Goal: Information Seeking & Learning: Find specific fact

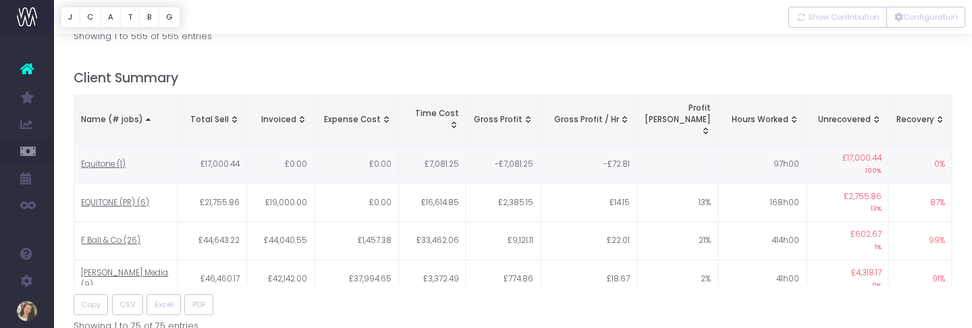
scroll to position [361, 0]
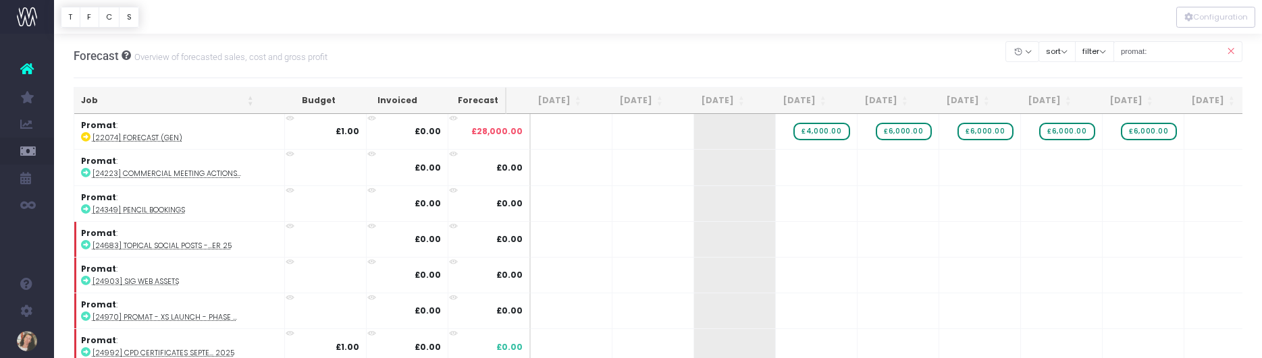
click at [1231, 50] on icon at bounding box center [1230, 52] width 24 height 28
click at [1163, 52] on input "promat:" at bounding box center [1178, 51] width 130 height 21
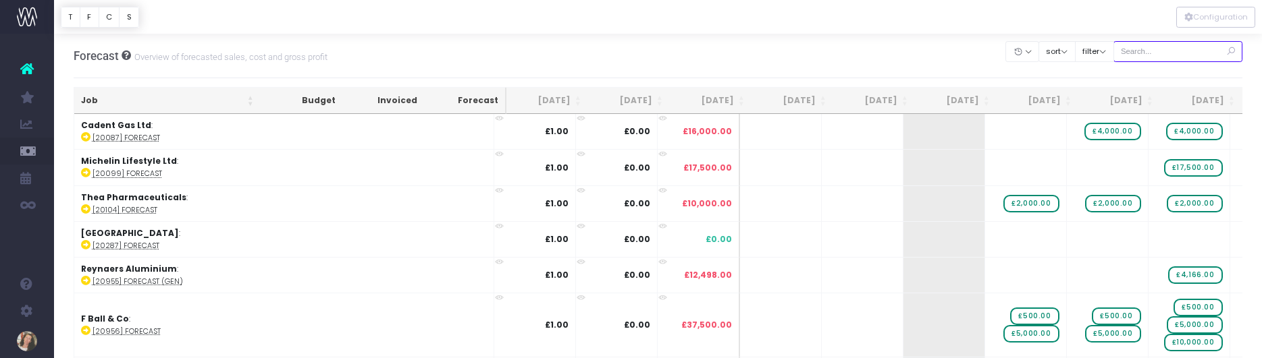
drag, startPoint x: 1172, startPoint y: 50, endPoint x: 1148, endPoint y: 50, distance: 24.3
click at [1148, 50] on input "text" at bounding box center [1178, 51] width 130 height 21
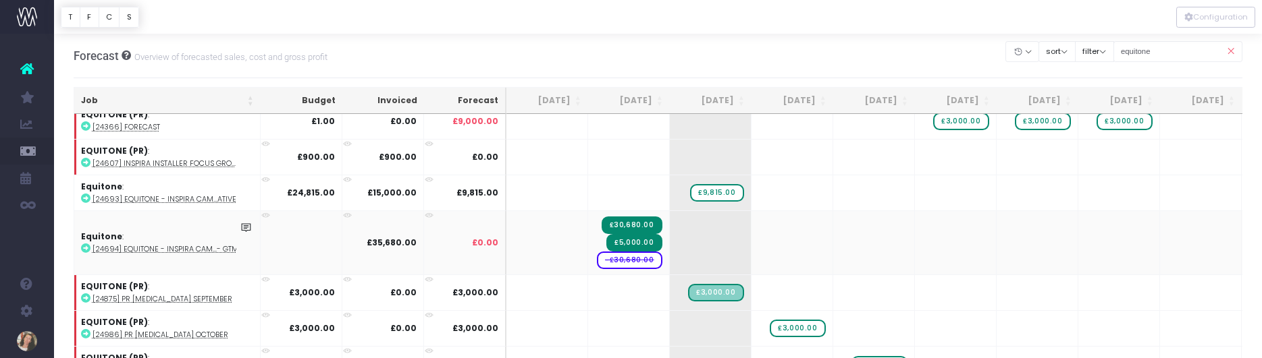
click at [85, 247] on icon at bounding box center [85, 248] width 9 height 9
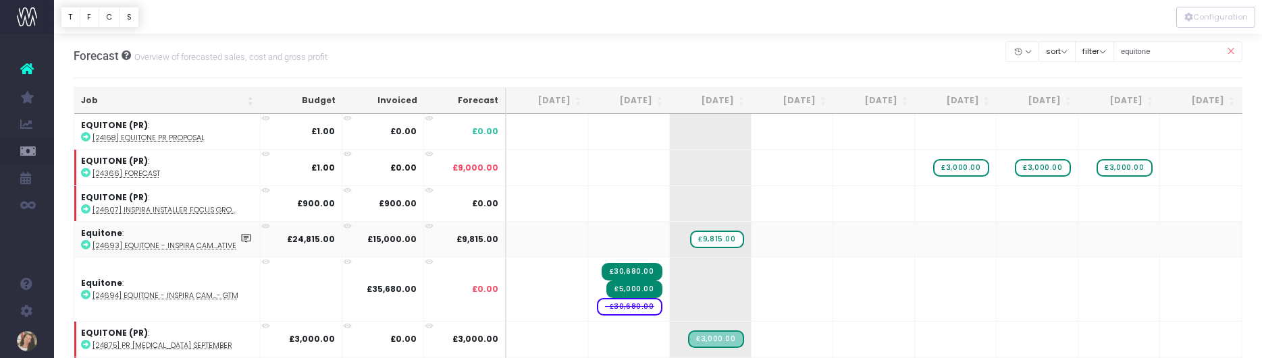
click at [246, 238] on icon at bounding box center [245, 238] width 11 height 11
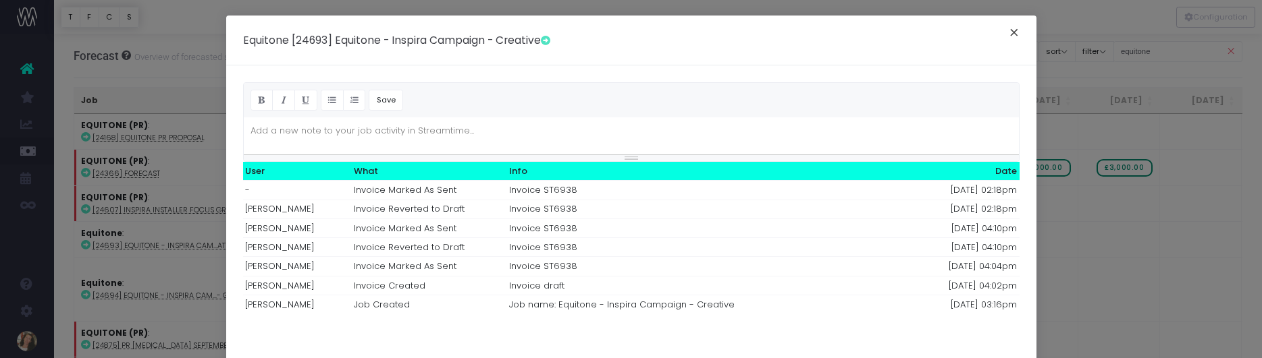
click at [1015, 34] on button "×" at bounding box center [1014, 35] width 28 height 22
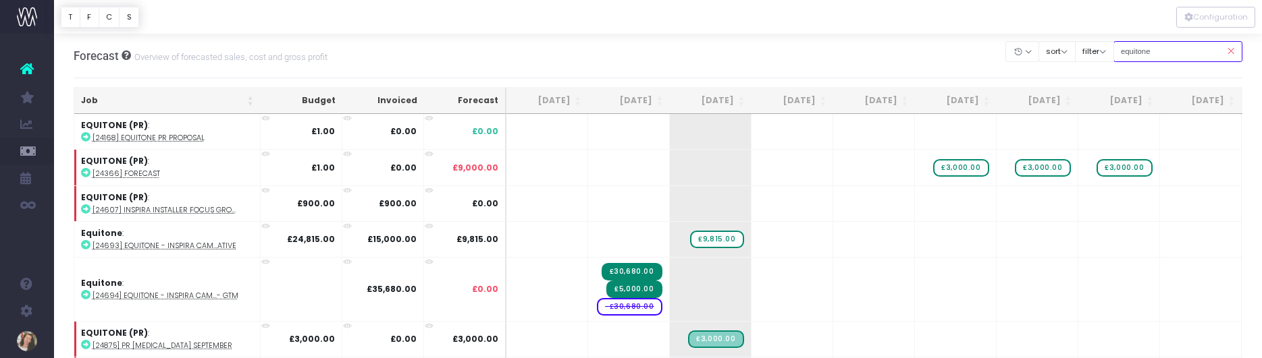
click at [1181, 49] on input "equitone" at bounding box center [1178, 51] width 130 height 21
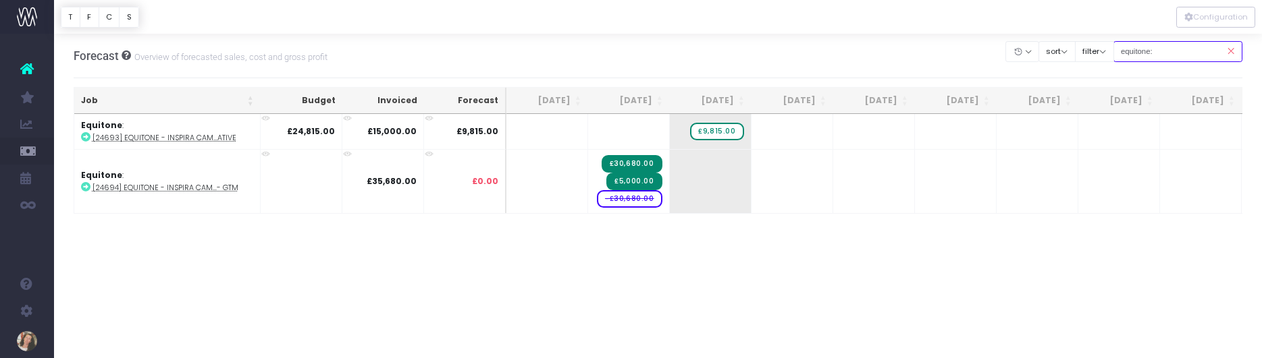
type input "equitone:"
click at [84, 136] on icon at bounding box center [85, 136] width 9 height 9
click at [85, 135] on icon at bounding box center [85, 136] width 9 height 9
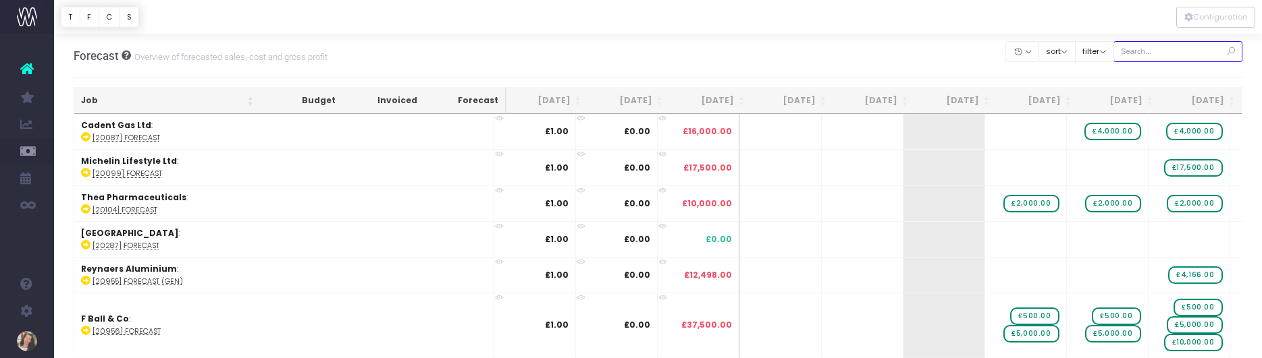
click at [1157, 55] on input "text" at bounding box center [1178, 51] width 130 height 21
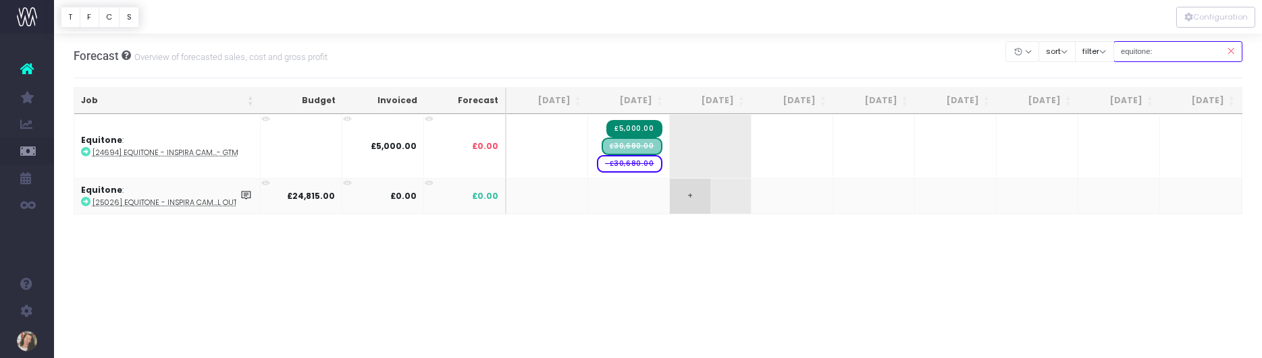
type input "equitone:"
click at [697, 196] on span "+" at bounding box center [690, 196] width 41 height 35
type input "9815"
click at [718, 300] on body "Oh my... this is bad. wayahead wasn't able to load this page. Please contact su…" at bounding box center [631, 179] width 1262 height 358
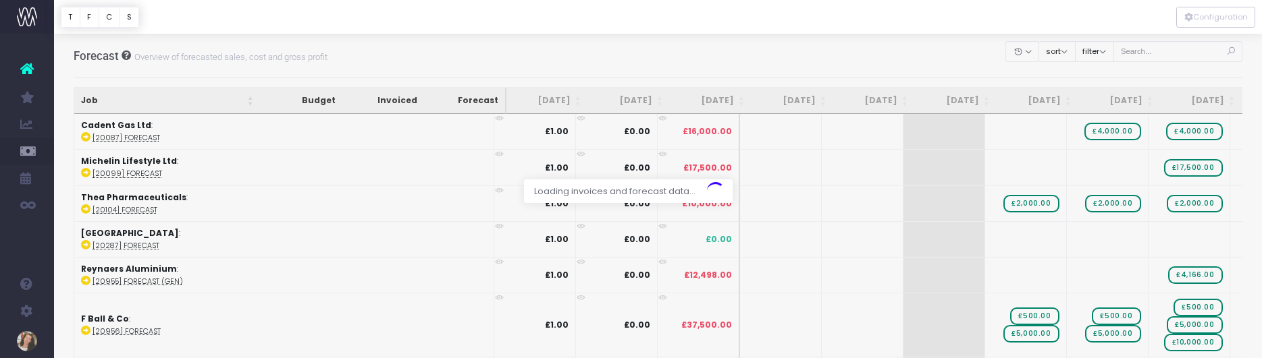
click at [1177, 53] on div at bounding box center [631, 179] width 1262 height 358
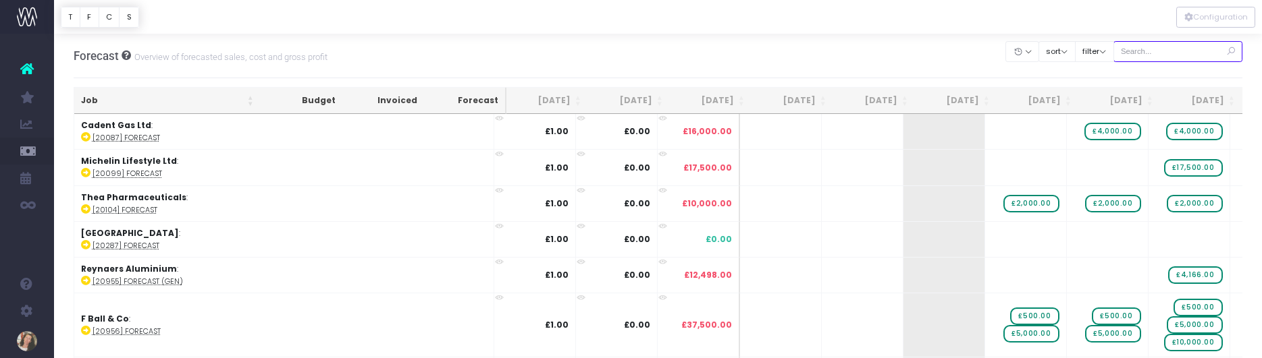
click at [1158, 54] on input "text" at bounding box center [1178, 51] width 130 height 21
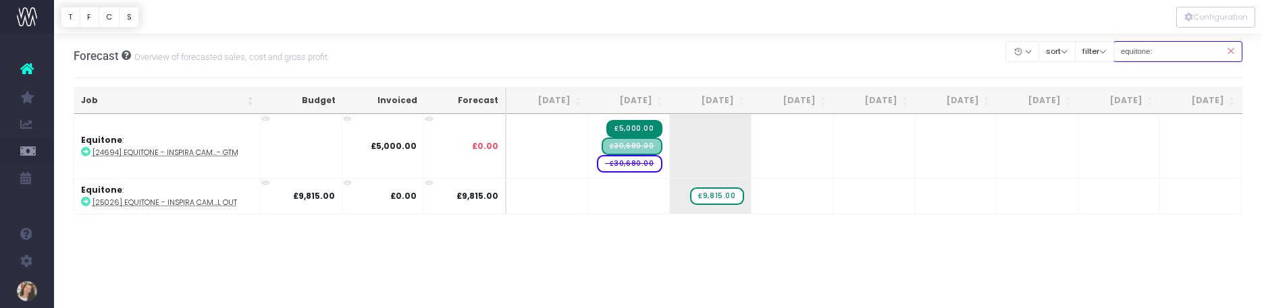
drag, startPoint x: 1199, startPoint y: 46, endPoint x: 1135, endPoint y: 47, distance: 63.5
click at [1135, 47] on input "equitone:" at bounding box center [1178, 51] width 130 height 21
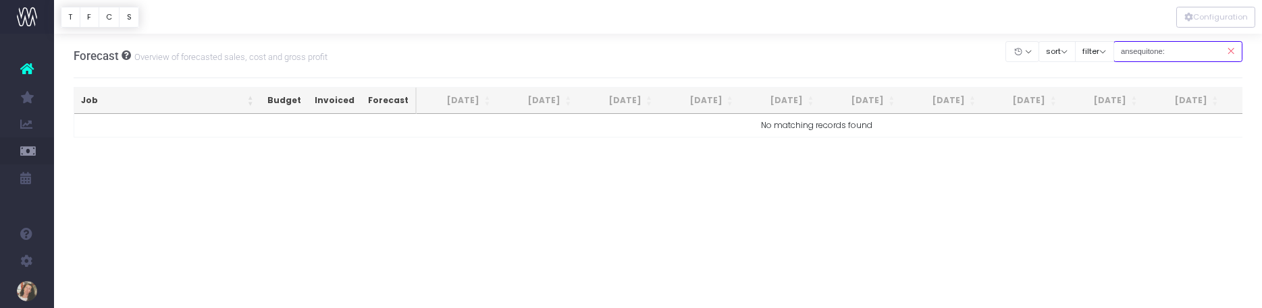
type input "ansequitone:"
click at [1229, 55] on icon at bounding box center [1230, 52] width 24 height 28
click at [1231, 51] on icon at bounding box center [1230, 52] width 24 height 28
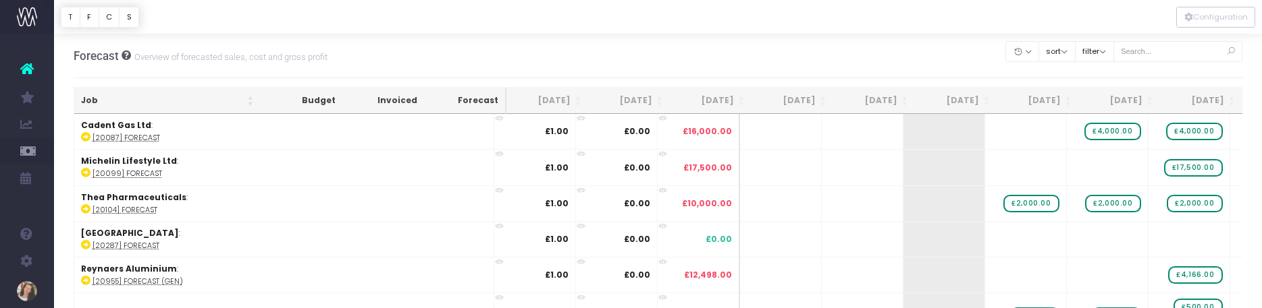
click at [1231, 51] on icon at bounding box center [1230, 52] width 24 height 28
click at [1185, 52] on input "text" at bounding box center [1178, 51] width 130 height 21
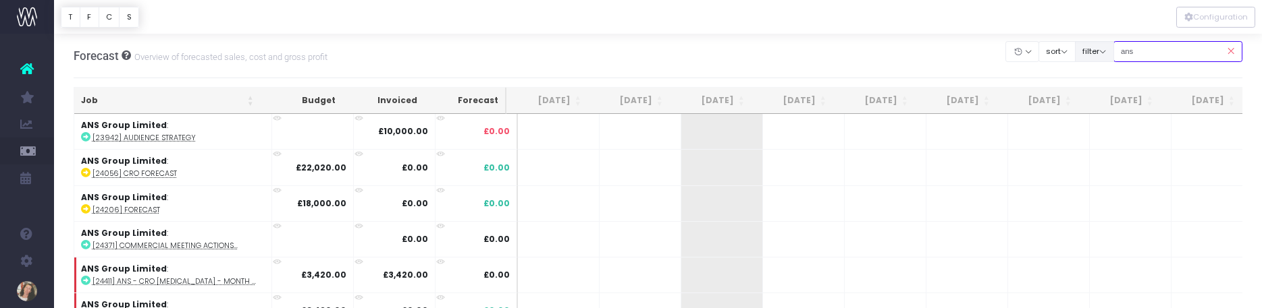
type input "ans"
click at [1114, 50] on button "filter" at bounding box center [1094, 51] width 39 height 21
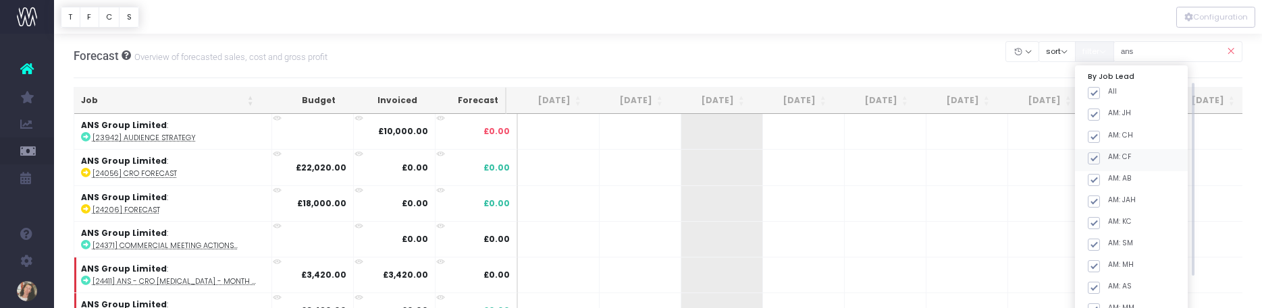
scroll to position [251, 0]
click at [1100, 234] on span at bounding box center [1093, 236] width 12 height 12
click at [1108, 234] on input "Completed" at bounding box center [1112, 233] width 9 height 9
checkbox input "false"
click at [955, 57] on div "Forecast Overview of forecasted sales, cost and gross profit Clear Filters Hide…" at bounding box center [658, 56] width 1169 height 45
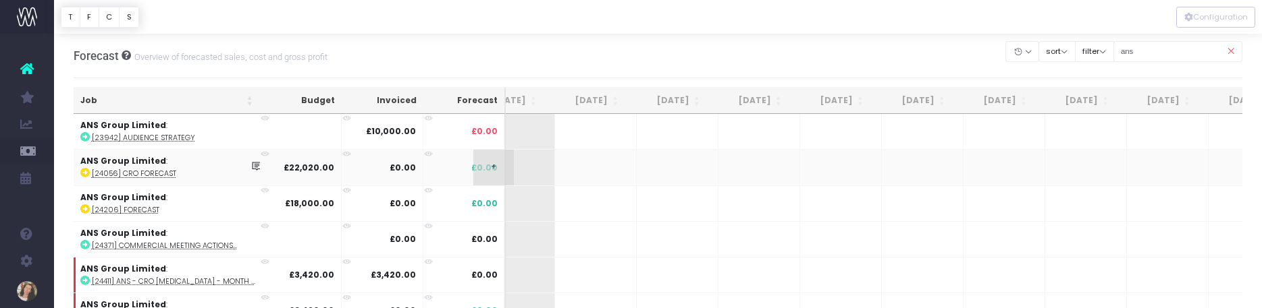
scroll to position [0, 0]
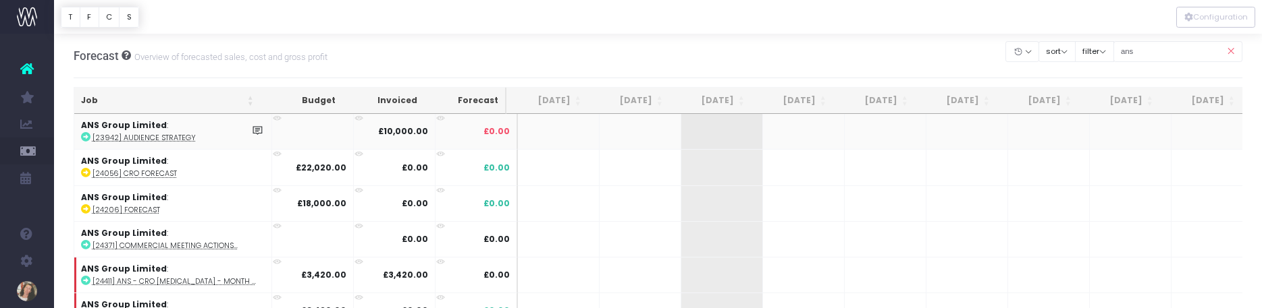
click at [84, 130] on strong "ANS Group Limited" at bounding box center [124, 124] width 86 height 11
click at [81, 136] on icon at bounding box center [85, 136] width 9 height 9
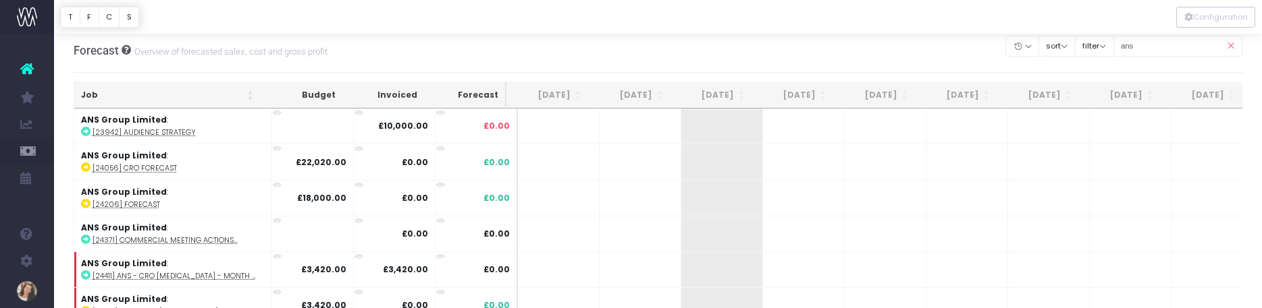
scroll to position [13, 0]
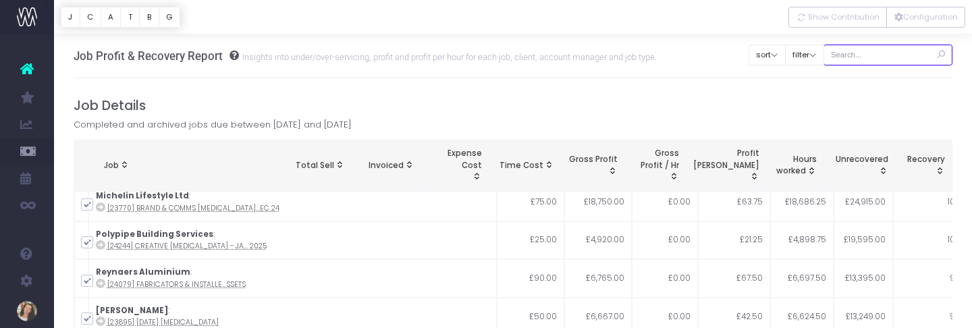
click at [908, 55] on input "text" at bounding box center [889, 55] width 130 height 21
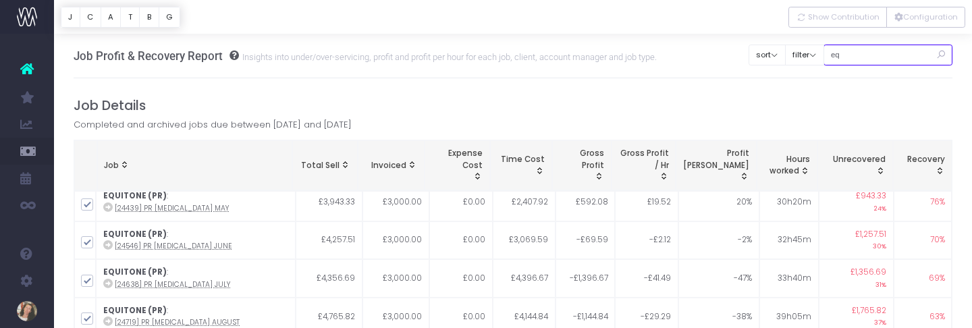
type input "e"
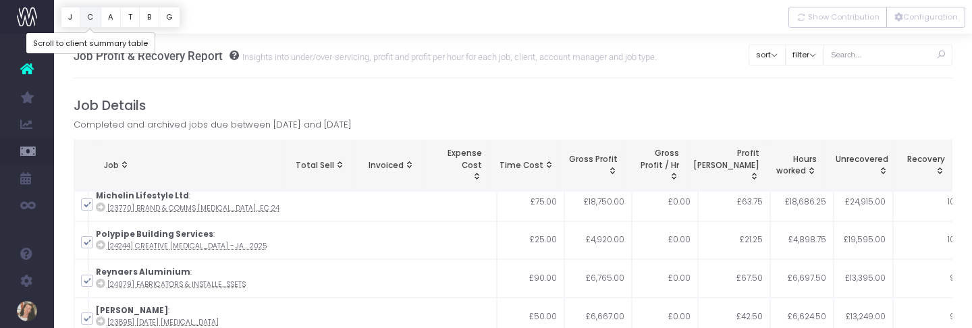
click at [92, 16] on button "C" at bounding box center [91, 17] width 22 height 21
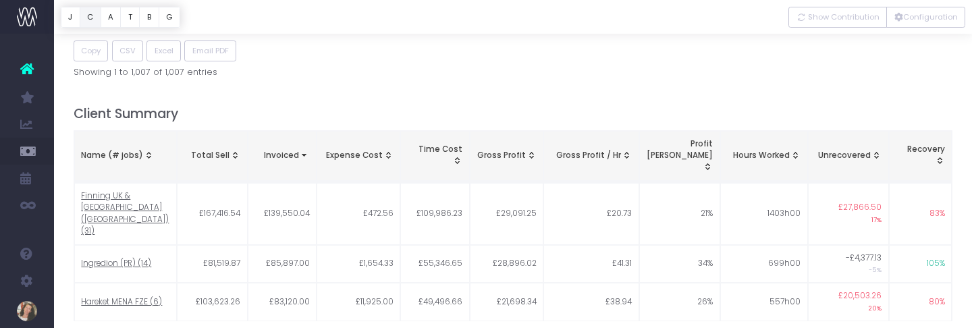
scroll to position [372, 0]
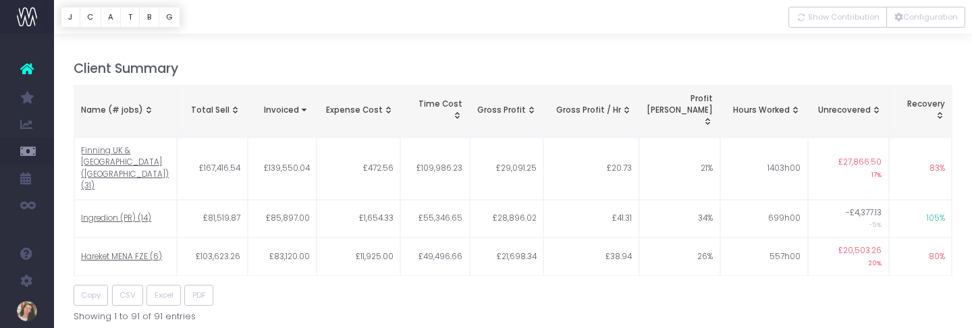
click at [127, 105] on div "Name (# jobs)" at bounding box center [125, 111] width 88 height 12
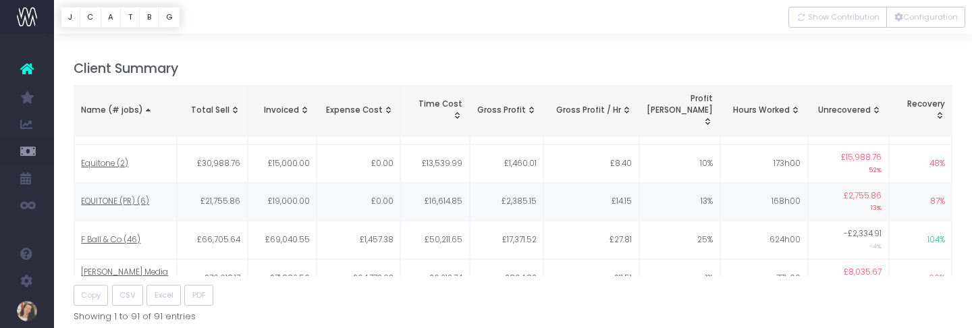
scroll to position [668, 0]
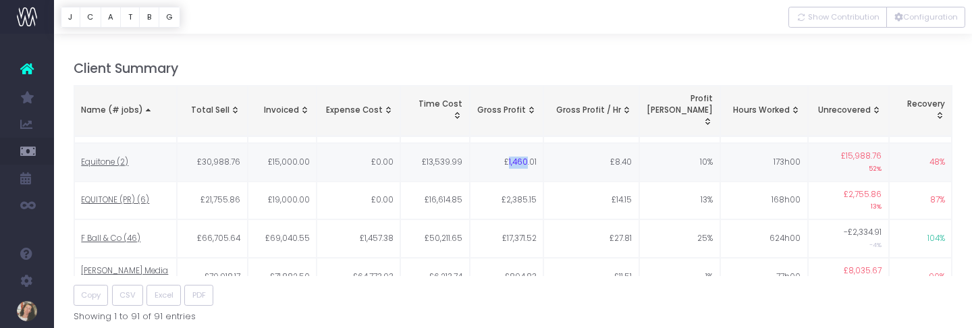
drag, startPoint x: 527, startPoint y: 136, endPoint x: 508, endPoint y: 140, distance: 18.7
click at [508, 143] on td "£1,460.01" at bounding box center [507, 162] width 74 height 38
copy td "1,460"
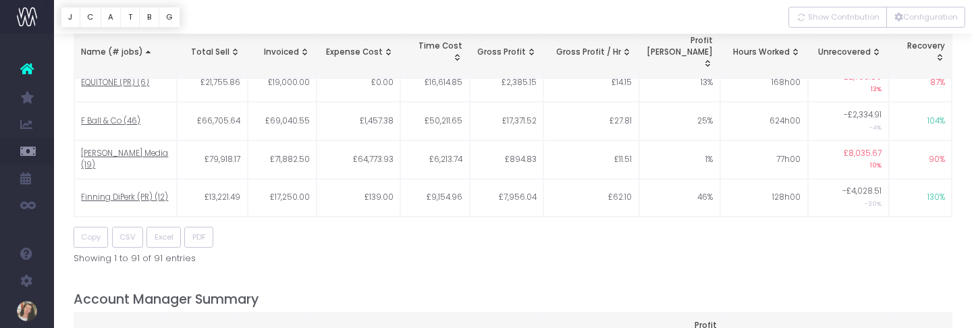
scroll to position [676, 0]
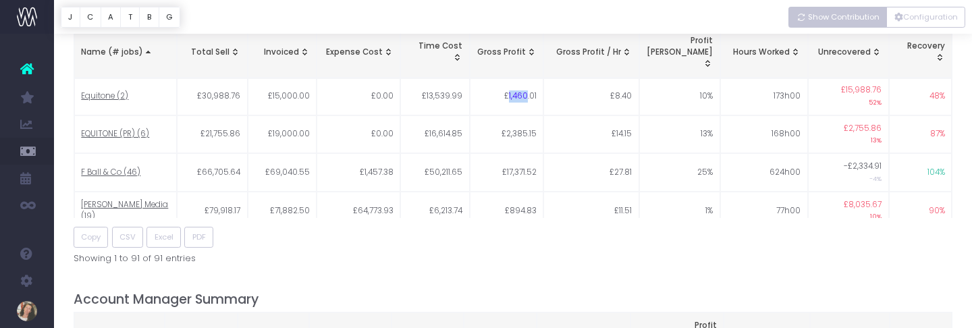
click at [838, 18] on span "Show Contribution" at bounding box center [844, 16] width 72 height 11
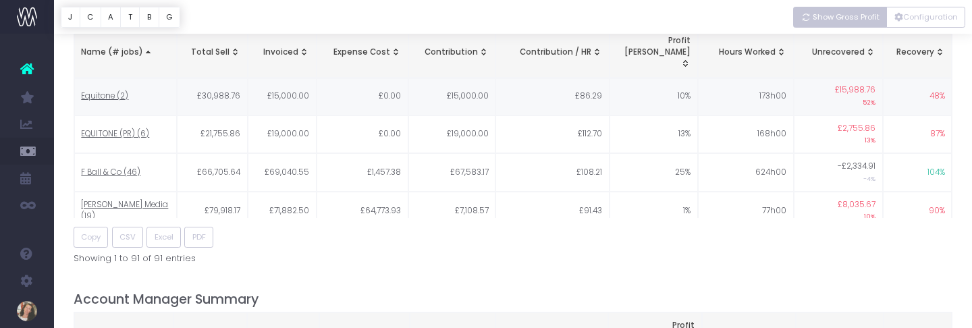
scroll to position [0, 0]
click at [844, 14] on span "Show Gross Profit" at bounding box center [846, 16] width 67 height 11
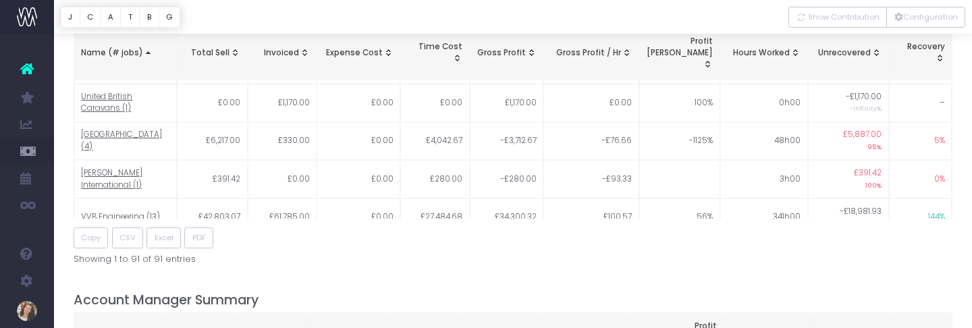
scroll to position [431, 0]
drag, startPoint x: 525, startPoint y: 171, endPoint x: 505, endPoint y: 173, distance: 19.8
click at [505, 273] on td "£5,755.84" at bounding box center [507, 292] width 74 height 38
copy td "5,755"
click at [847, 18] on span "Show Contribution" at bounding box center [844, 16] width 72 height 11
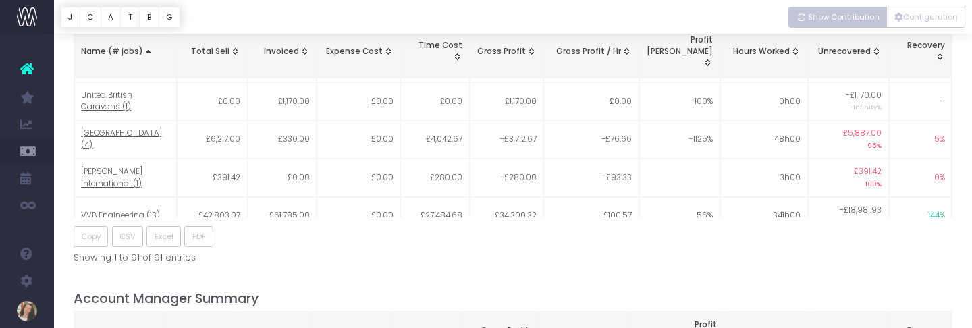
click at [843, 18] on span "Show Contribution" at bounding box center [844, 16] width 72 height 11
drag, startPoint x: 849, startPoint y: 15, endPoint x: 483, endPoint y: 1, distance: 366.1
click at [849, 15] on span "Show Contribution" at bounding box center [844, 16] width 72 height 11
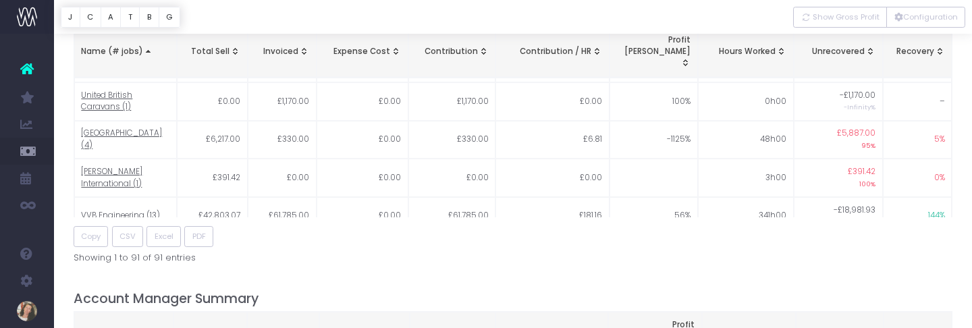
drag, startPoint x: 475, startPoint y: 173, endPoint x: 487, endPoint y: 210, distance: 39.1
click at [457, 273] on td "£31,180.00" at bounding box center [452, 292] width 88 height 38
copy td "31,180"
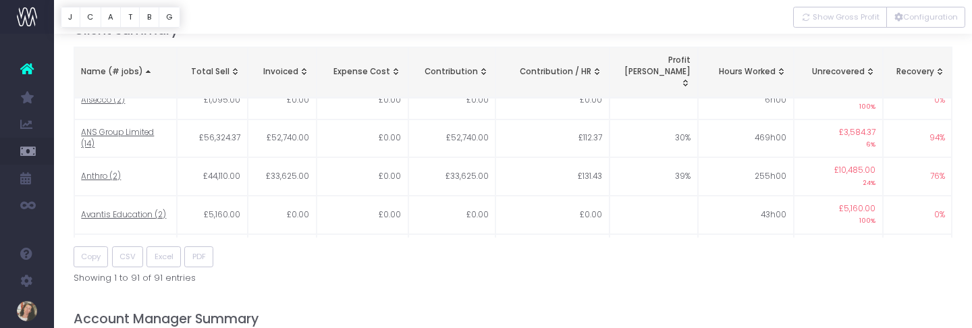
scroll to position [112, 0]
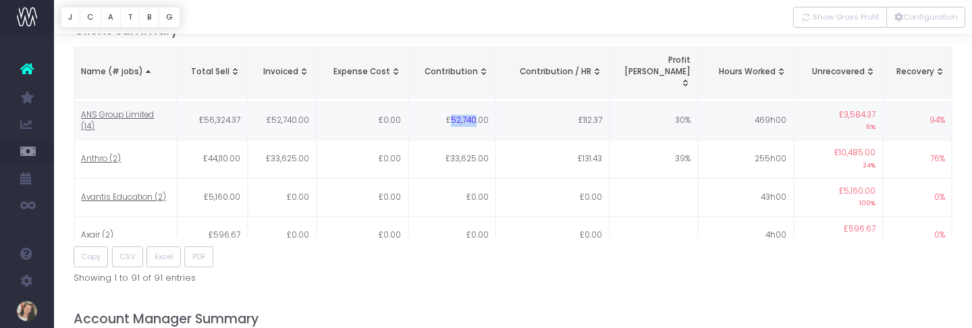
drag, startPoint x: 452, startPoint y: 95, endPoint x: 477, endPoint y: 95, distance: 24.3
click at [477, 102] on td "£52,740.00" at bounding box center [452, 121] width 88 height 38
copy td "52,740"
click at [858, 21] on span "Show Gross Profit" at bounding box center [846, 16] width 67 height 11
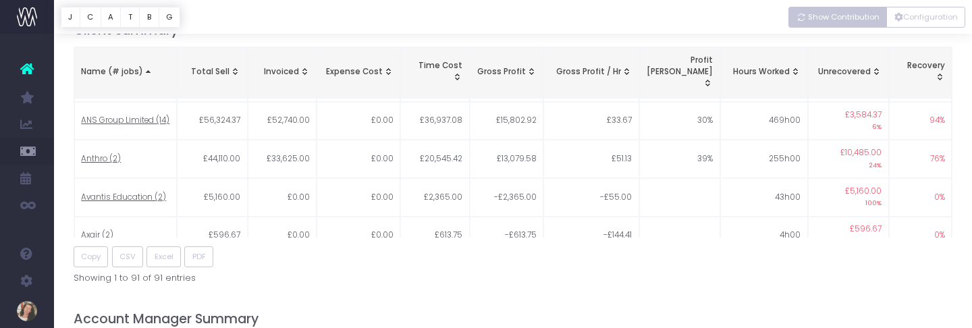
click at [857, 20] on span "Show Contribution" at bounding box center [844, 16] width 72 height 11
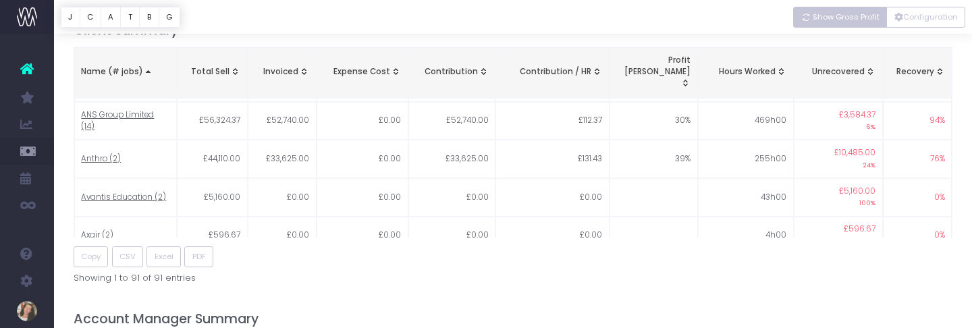
click at [857, 20] on span "Show Gross Profit" at bounding box center [846, 16] width 67 height 11
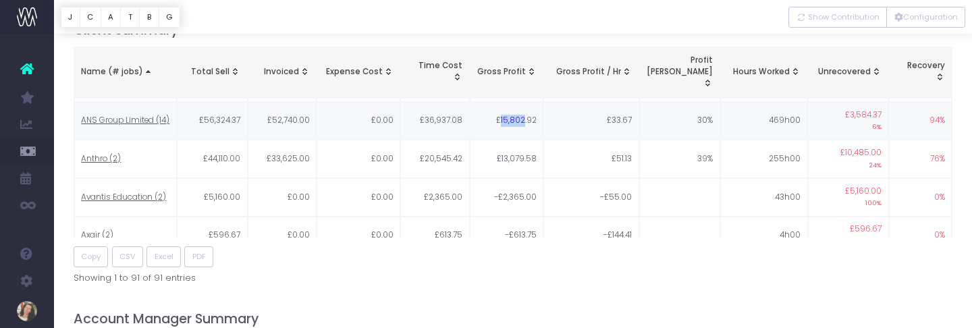
drag, startPoint x: 526, startPoint y: 96, endPoint x: 501, endPoint y: 98, distance: 25.1
click at [501, 102] on td "£15,802.92" at bounding box center [507, 121] width 74 height 38
copy td "15,802"
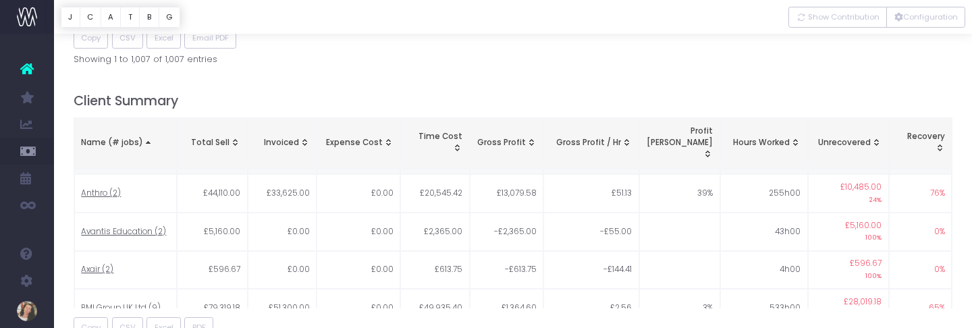
scroll to position [147, 0]
drag, startPoint x: 525, startPoint y: 169, endPoint x: 520, endPoint y: 202, distance: 32.8
click at [502, 176] on td "£13,079.58" at bounding box center [507, 195] width 74 height 38
copy td "13,079"
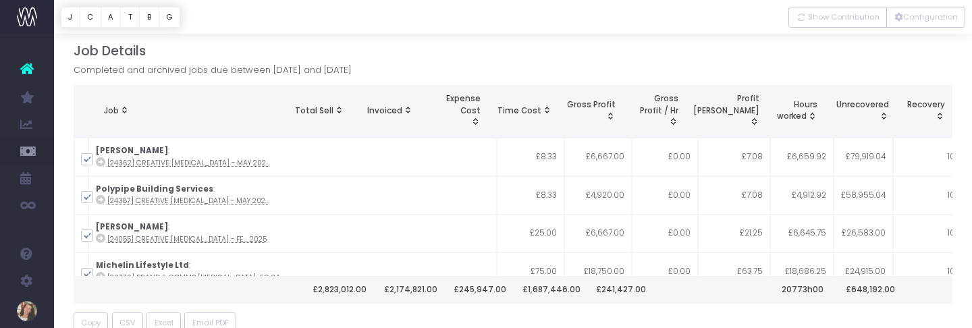
scroll to position [0, 0]
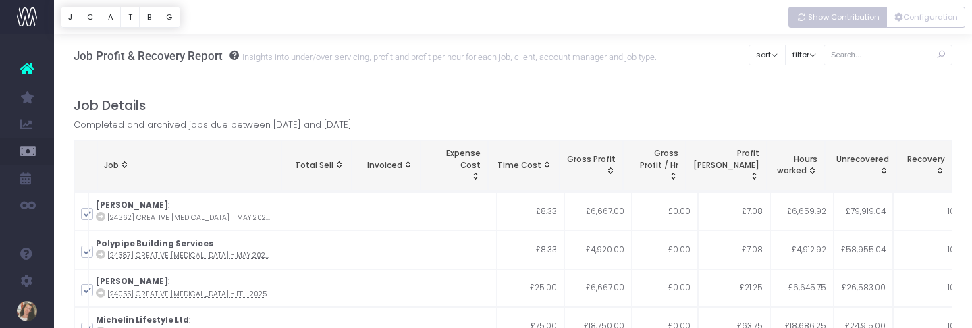
drag, startPoint x: 842, startPoint y: 18, endPoint x: 66, endPoint y: 104, distance: 781.1
click at [842, 18] on span "Show Contribution" at bounding box center [844, 16] width 72 height 11
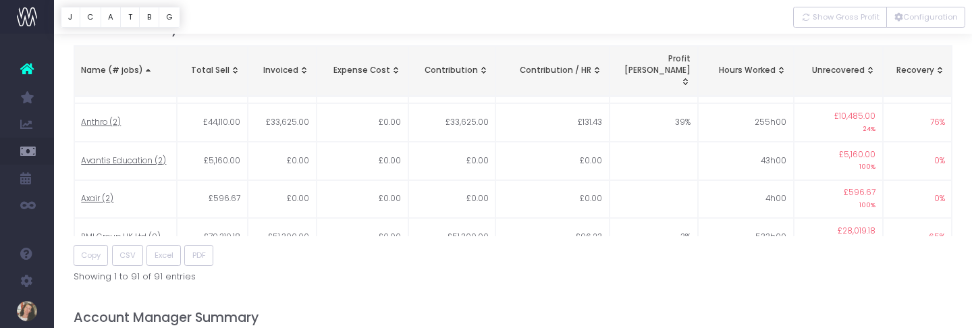
scroll to position [393, 0]
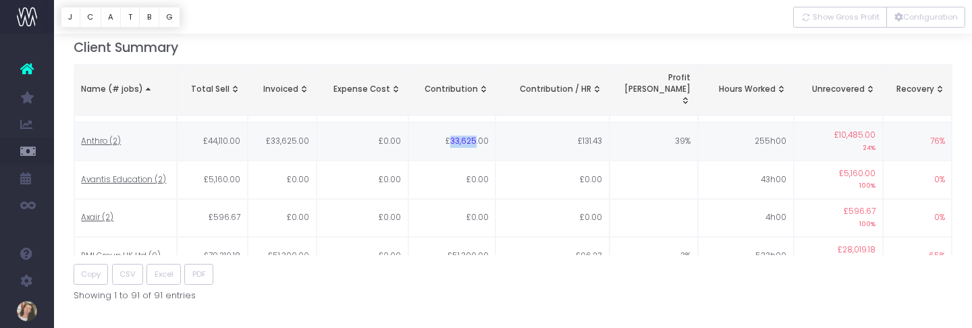
drag, startPoint x: 475, startPoint y: 117, endPoint x: 450, endPoint y: 117, distance: 24.3
click at [450, 122] on td "£33,625.00" at bounding box center [452, 141] width 88 height 38
copy td "33,625"
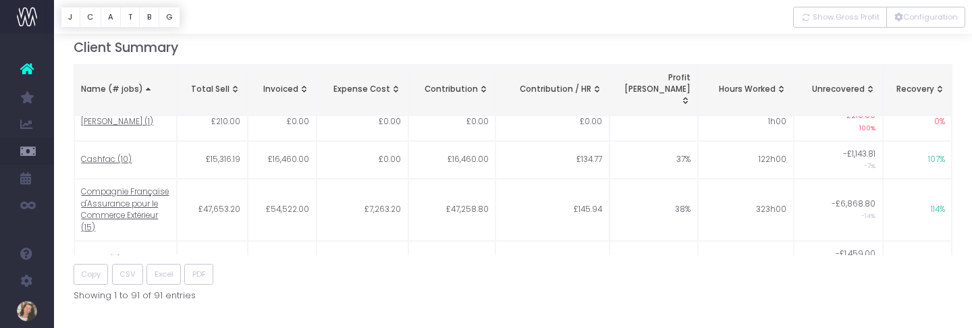
scroll to position [487, 0]
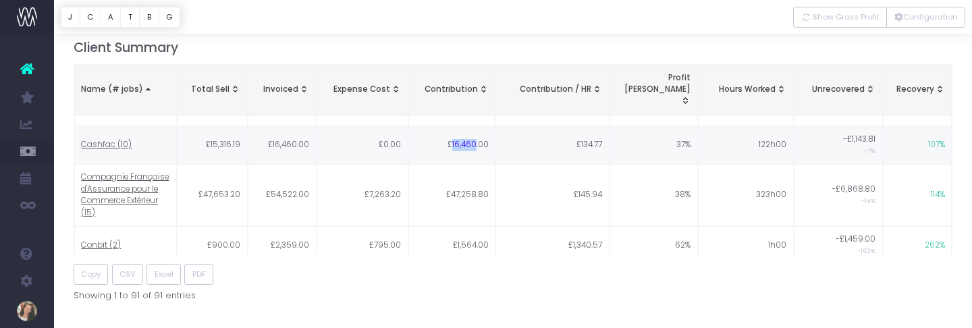
drag, startPoint x: 477, startPoint y: 120, endPoint x: 455, endPoint y: 122, distance: 21.7
click at [455, 126] on td "£16,460.00" at bounding box center [452, 145] width 88 height 38
copy td "16,460"
click at [832, 20] on span "Show Gross Profit" at bounding box center [846, 16] width 67 height 11
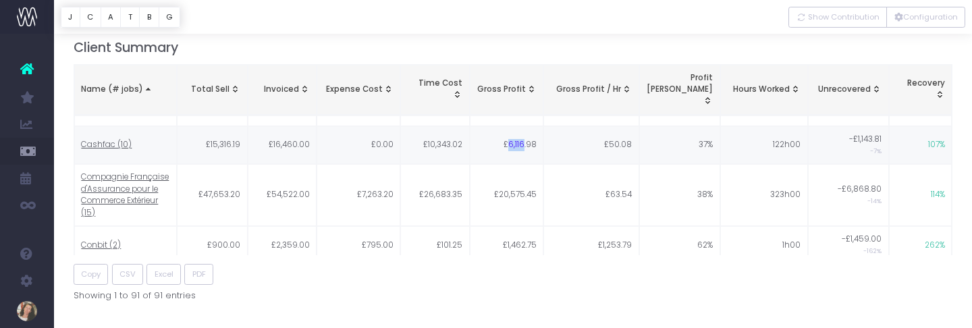
drag, startPoint x: 524, startPoint y: 118, endPoint x: 508, endPoint y: 123, distance: 16.9
click at [508, 126] on td "£6,116.98" at bounding box center [507, 145] width 74 height 38
copy td "6,116"
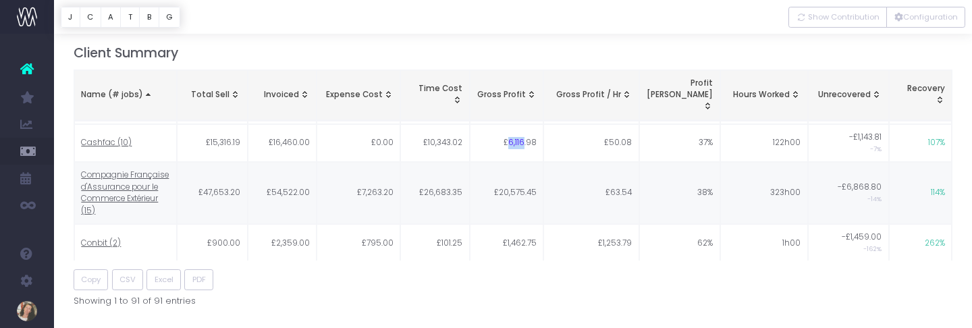
scroll to position [498, 0]
drag, startPoint x: 525, startPoint y: 163, endPoint x: 501, endPoint y: 165, distance: 23.7
click at [501, 165] on td "£20,575.45" at bounding box center [507, 190] width 74 height 62
copy td "20,575"
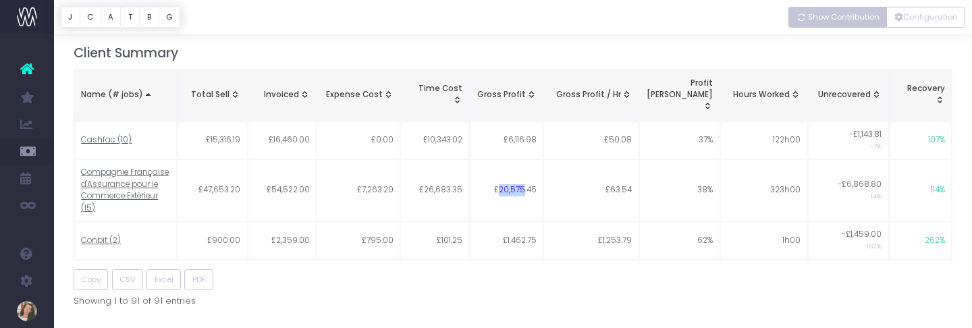
click at [855, 18] on span "Show Contribution" at bounding box center [844, 16] width 72 height 11
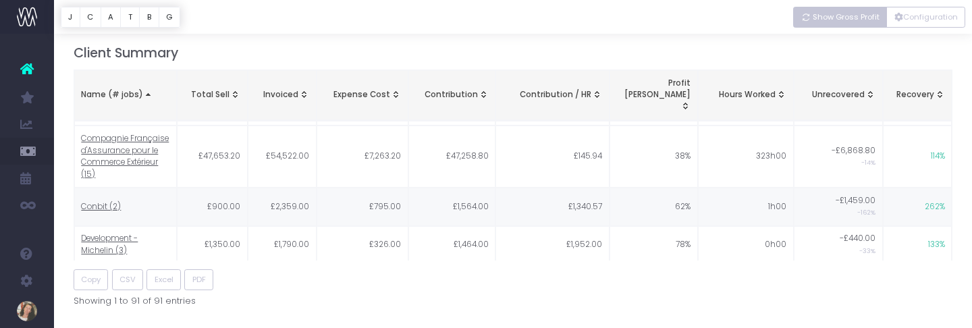
scroll to position [535, 0]
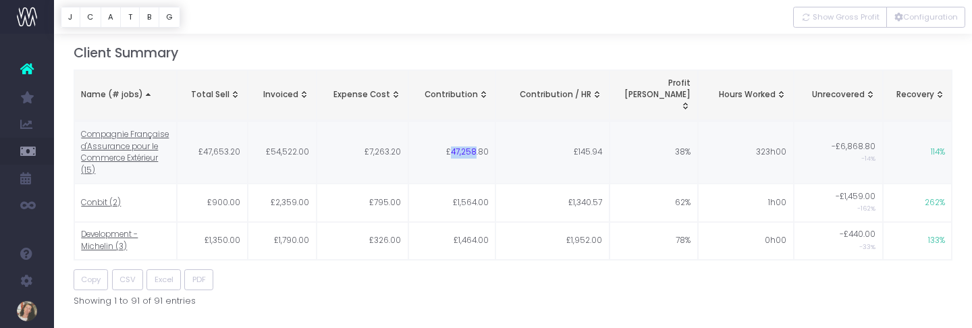
drag, startPoint x: 477, startPoint y: 126, endPoint x: 460, endPoint y: 132, distance: 17.7
click at [453, 129] on td "£47,258.80" at bounding box center [452, 153] width 88 height 62
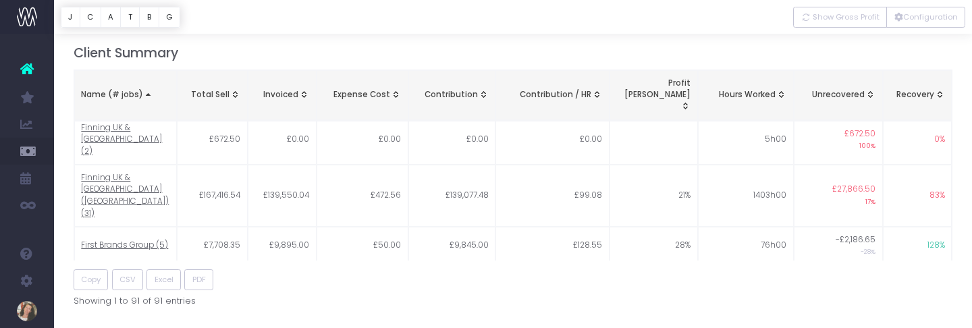
scroll to position [950, 0]
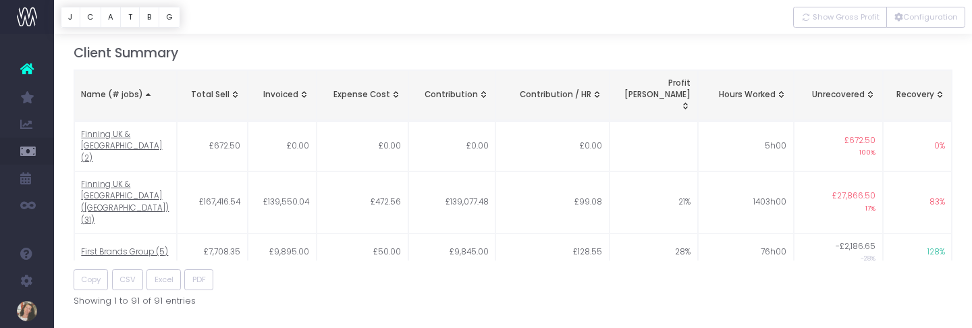
drag, startPoint x: 477, startPoint y: 184, endPoint x: 465, endPoint y: 203, distance: 22.7
click at [452, 271] on td "£32,196.00" at bounding box center [452, 290] width 88 height 38
click at [849, 16] on span "Show Gross Profit" at bounding box center [846, 16] width 67 height 11
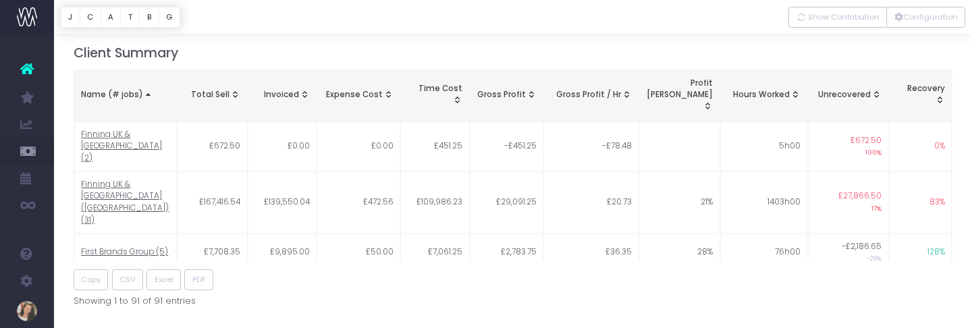
drag, startPoint x: 525, startPoint y: 182, endPoint x: 506, endPoint y: 182, distance: 18.9
click at [506, 271] on td "£9,126.84" at bounding box center [507, 290] width 74 height 38
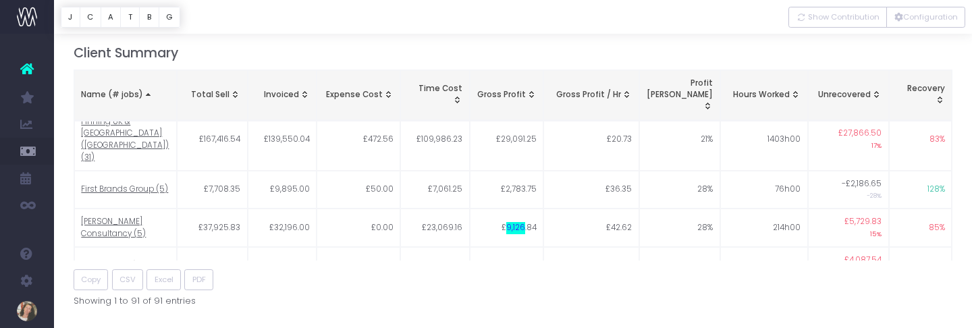
scroll to position [1009, 0]
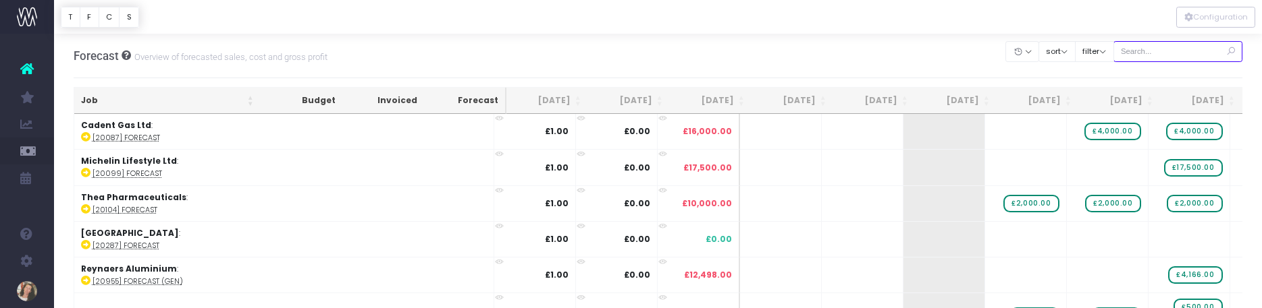
click at [1178, 52] on input "text" at bounding box center [1178, 51] width 130 height 21
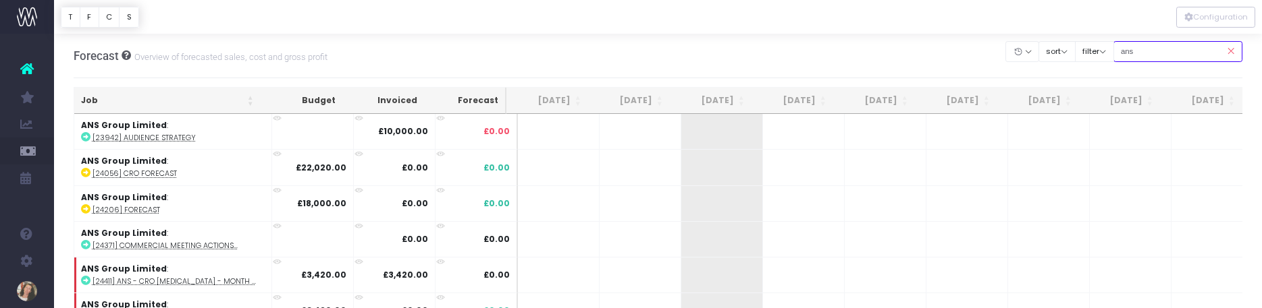
type input "ans"
click at [1110, 49] on button "filter" at bounding box center [1094, 51] width 39 height 21
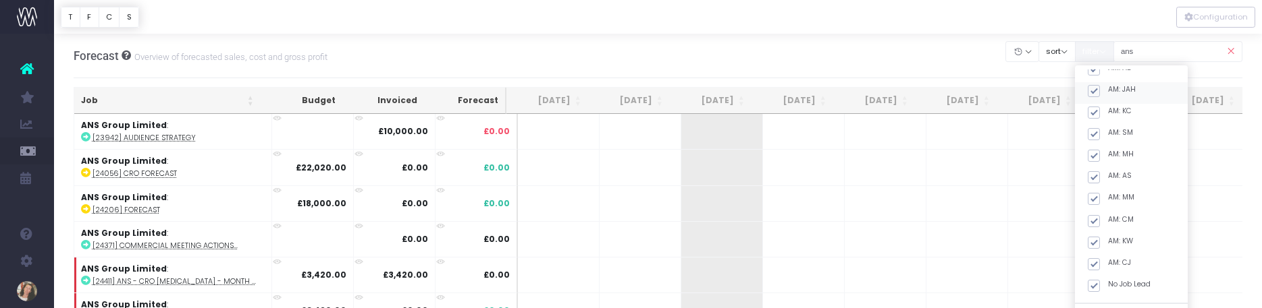
scroll to position [251, 0]
click at [1100, 233] on span at bounding box center [1093, 236] width 12 height 12
click at [1108, 233] on input "Completed" at bounding box center [1112, 233] width 9 height 9
checkbox input "false"
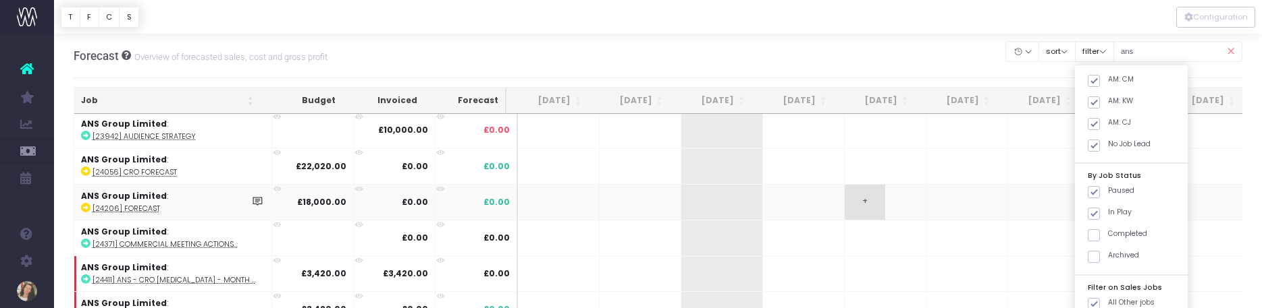
click at [909, 207] on td "+" at bounding box center [885, 202] width 82 height 36
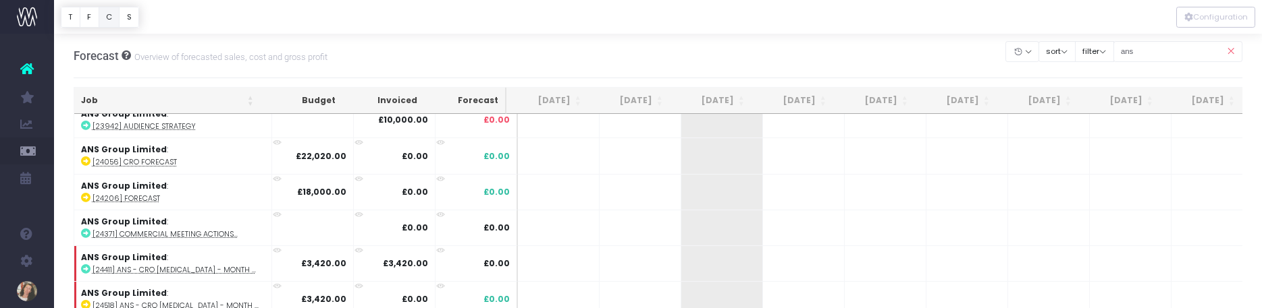
scroll to position [15, 0]
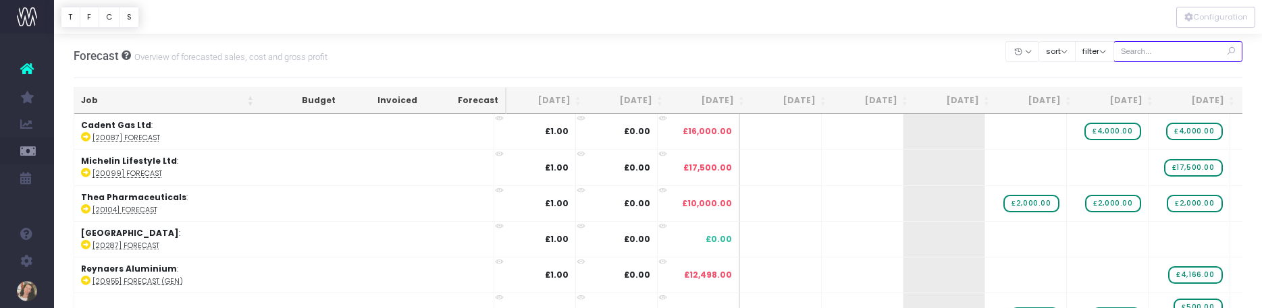
click at [1158, 52] on input "text" at bounding box center [1178, 51] width 130 height 21
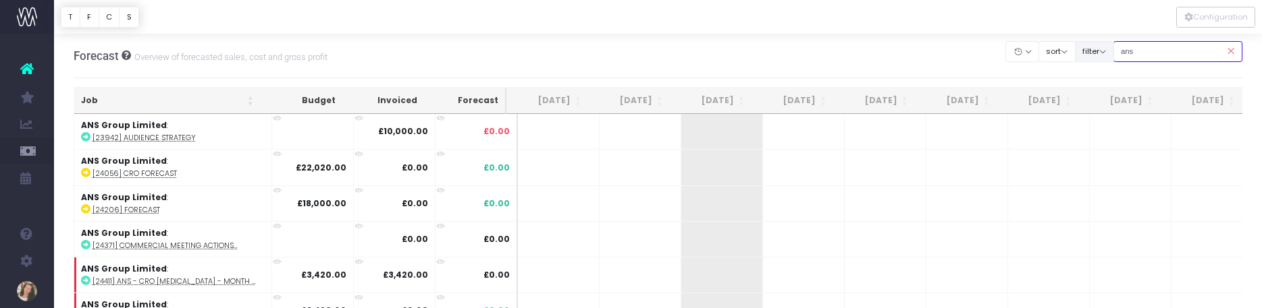
type input "ans"
click at [1113, 53] on button "filter" at bounding box center [1094, 51] width 39 height 21
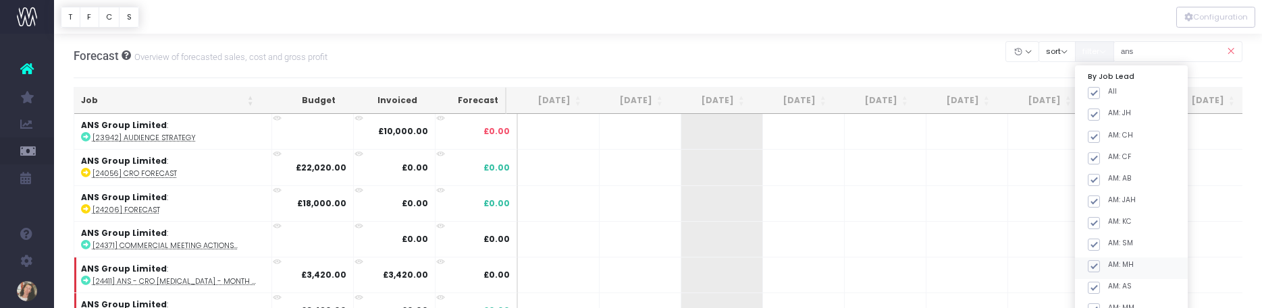
scroll to position [251, 0]
click at [1135, 232] on label "Completed" at bounding box center [1116, 234] width 59 height 11
click at [1117, 232] on input "Completed" at bounding box center [1112, 233] width 9 height 9
checkbox input "false"
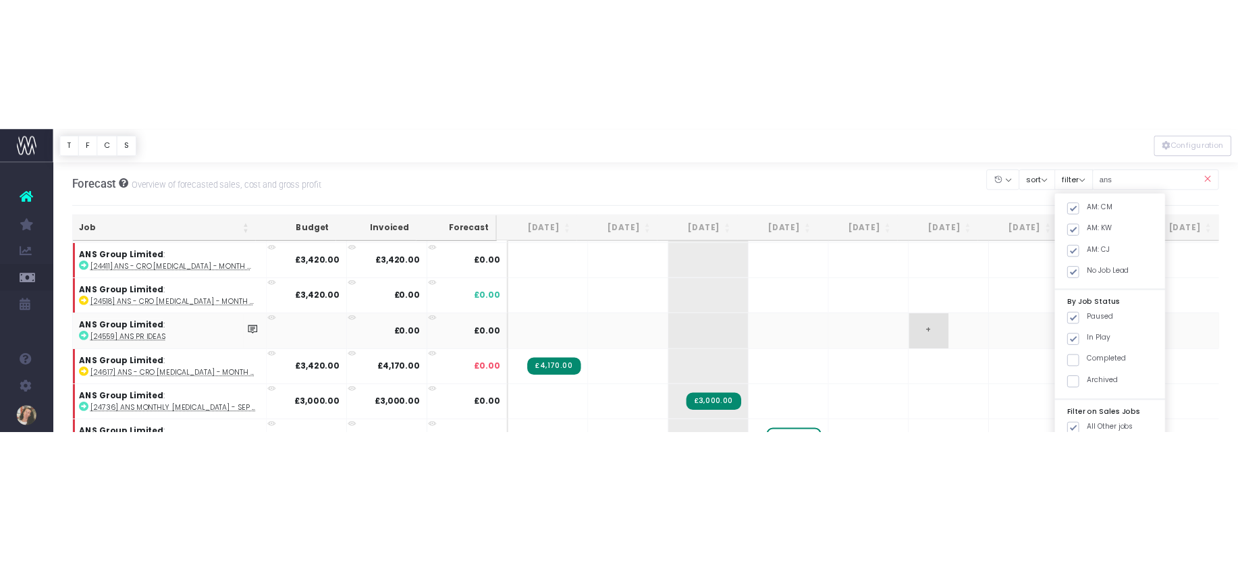
scroll to position [148, 0]
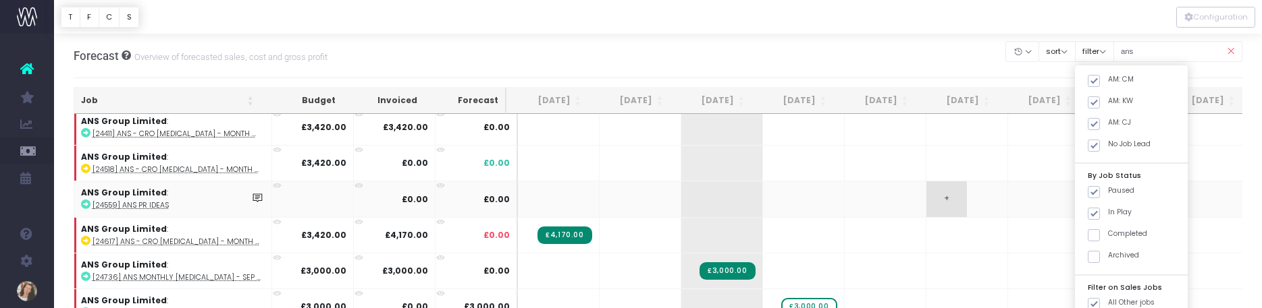
click at [958, 201] on td "+" at bounding box center [967, 199] width 82 height 36
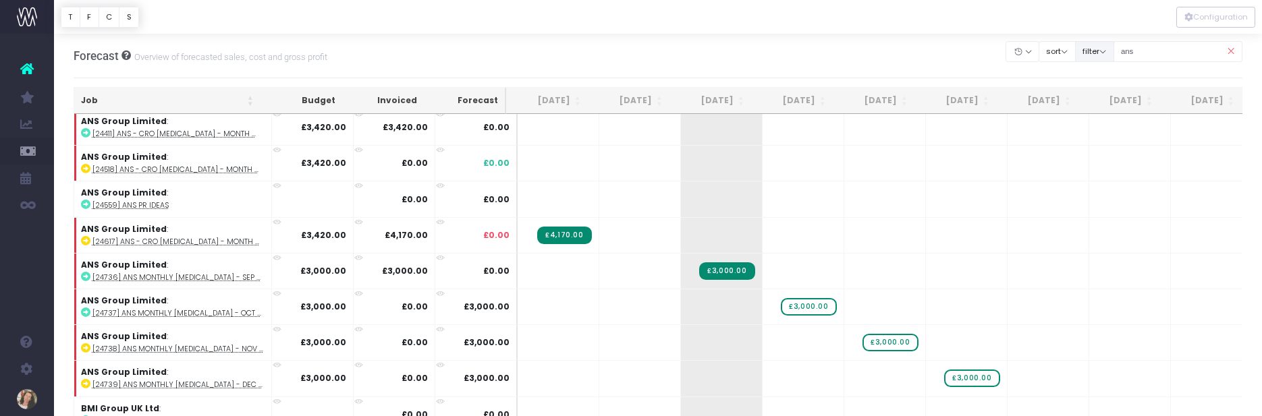
click at [1108, 50] on button "filter" at bounding box center [1094, 51] width 39 height 21
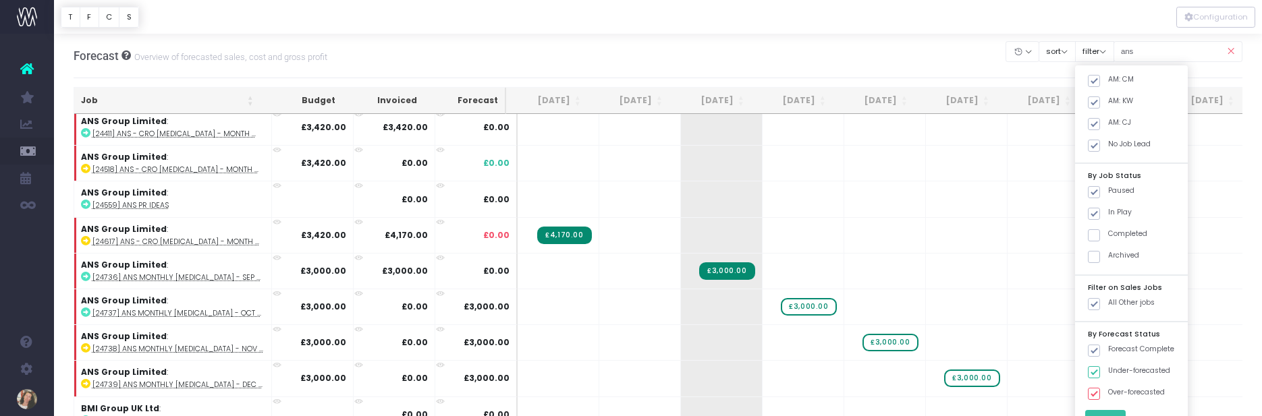
click at [1121, 308] on button "Apply" at bounding box center [1105, 421] width 41 height 22
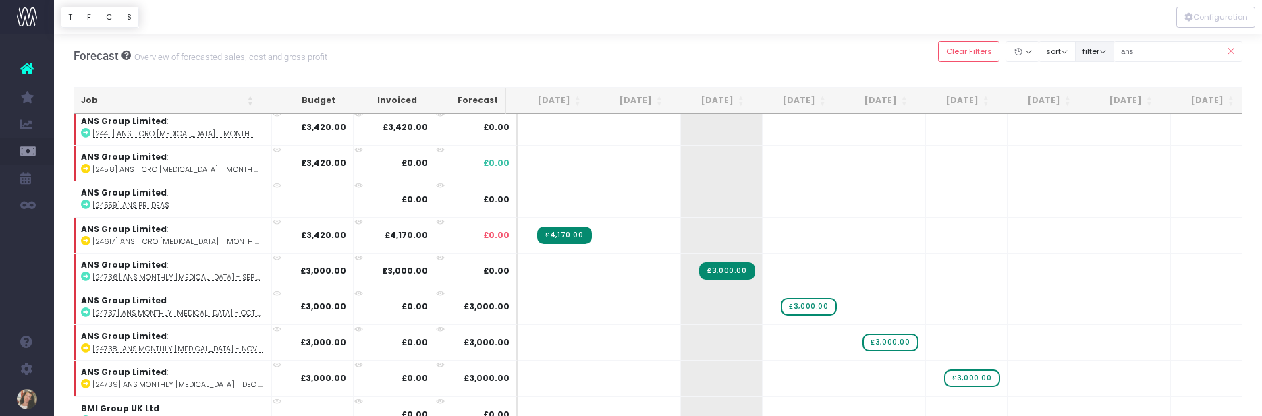
click at [1112, 53] on button "filter" at bounding box center [1094, 51] width 39 height 21
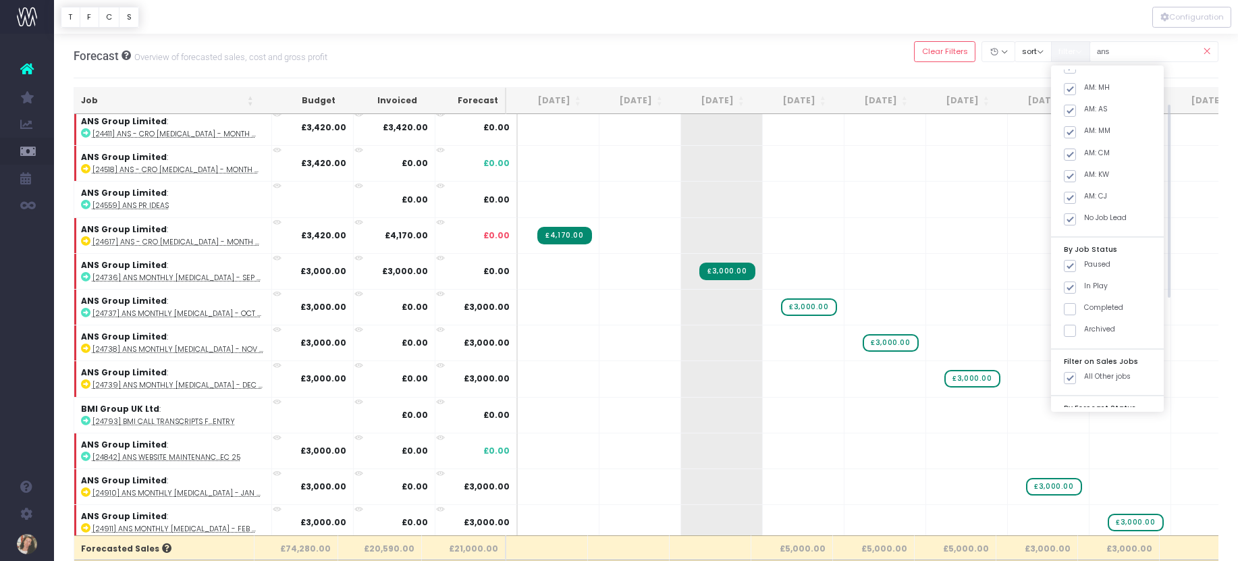
scroll to position [251, 0]
click at [1076, 306] on span at bounding box center [1070, 304] width 12 height 12
click at [1084, 306] on input "All Other jobs" at bounding box center [1088, 302] width 9 height 9
checkbox input "false"
click at [1076, 308] on span at bounding box center [1070, 351] width 12 height 12
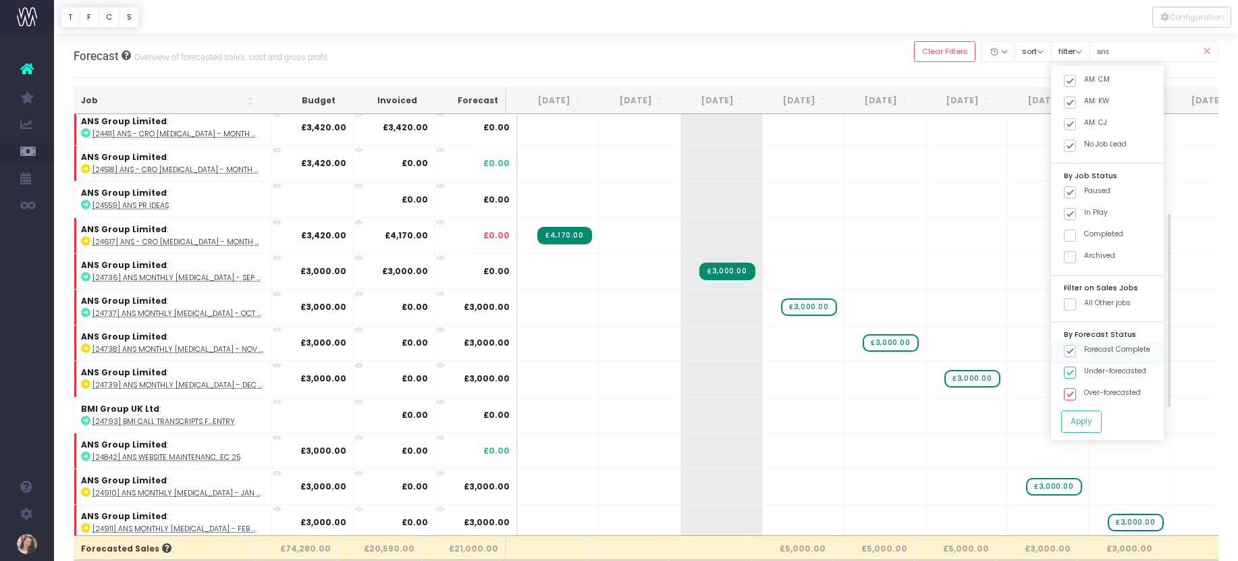
click at [1084, 308] on input "Forecast Complete" at bounding box center [1088, 348] width 9 height 9
checkbox input "false"
drag, startPoint x: 1077, startPoint y: 378, endPoint x: 1080, endPoint y: 394, distance: 15.8
click at [1077, 308] on div "Under-forecasted" at bounding box center [1107, 375] width 113 height 22
click at [1076, 308] on span at bounding box center [1070, 394] width 12 height 12
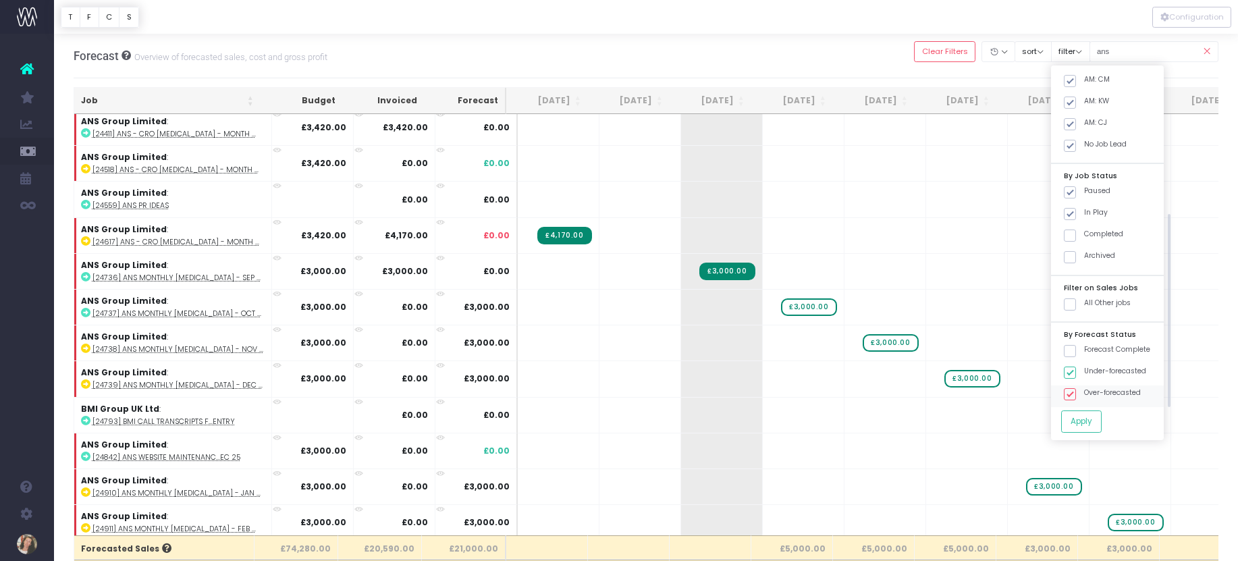
click at [1084, 308] on input "Over-forecasted" at bounding box center [1088, 391] width 9 height 9
checkbox input "false"
click at [1076, 308] on span at bounding box center [1070, 373] width 12 height 12
click at [1088, 308] on input "Under-forecasted" at bounding box center [1088, 370] width 9 height 9
checkbox input "false"
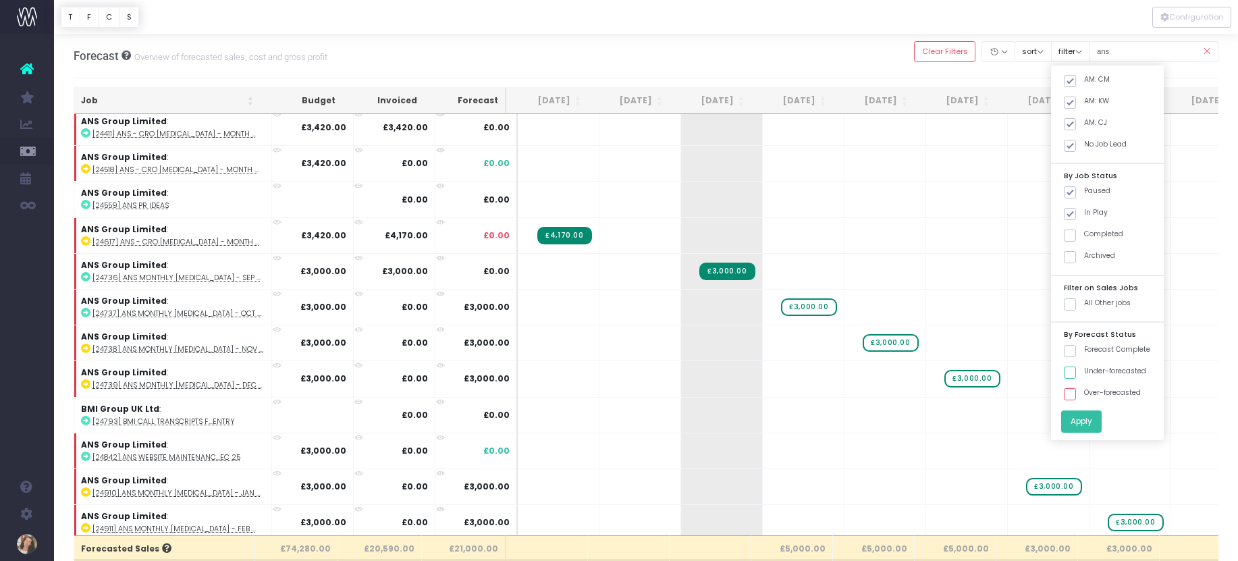
click at [1093, 308] on button "Apply" at bounding box center [1081, 421] width 41 height 22
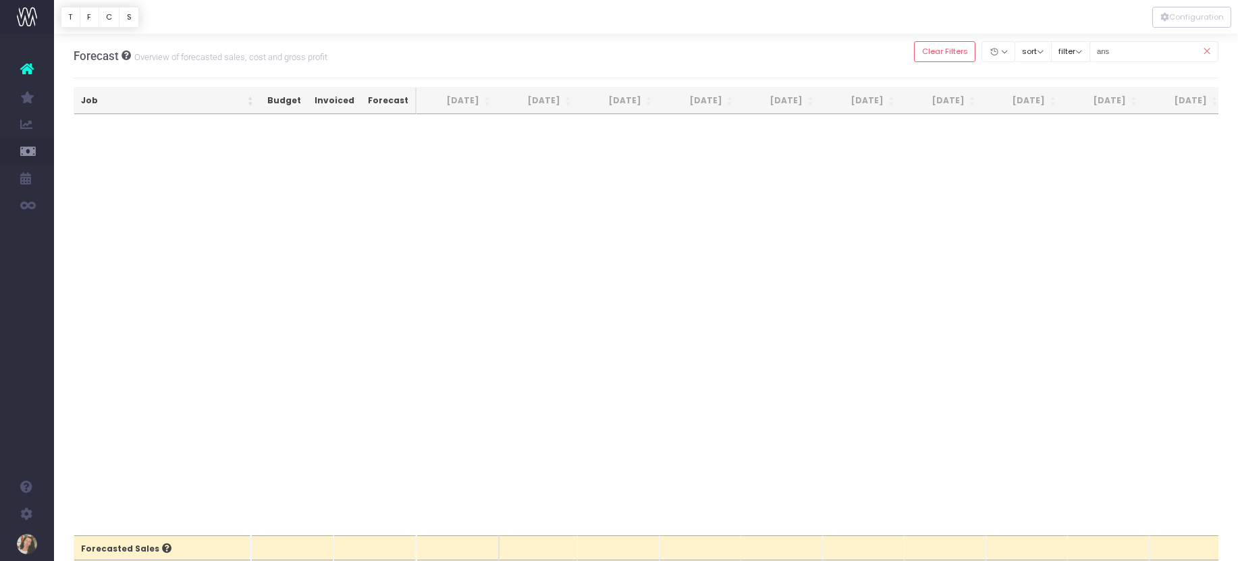
scroll to position [0, 0]
click at [963, 51] on button "Clear Filters" at bounding box center [944, 51] width 61 height 21
checkbox input "true"
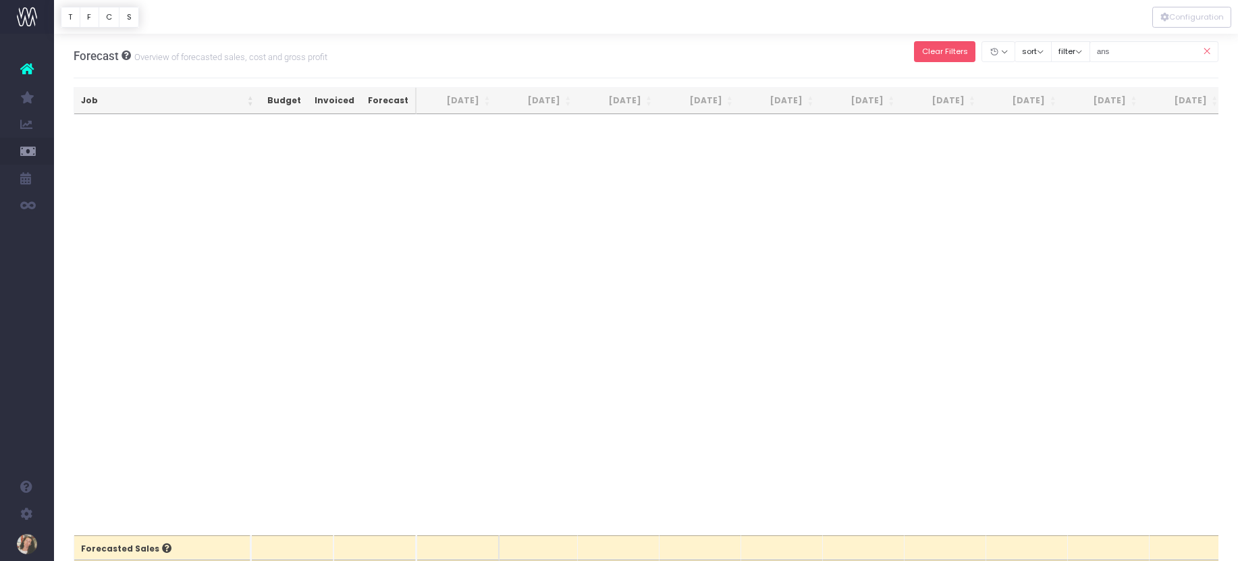
checkbox input "true"
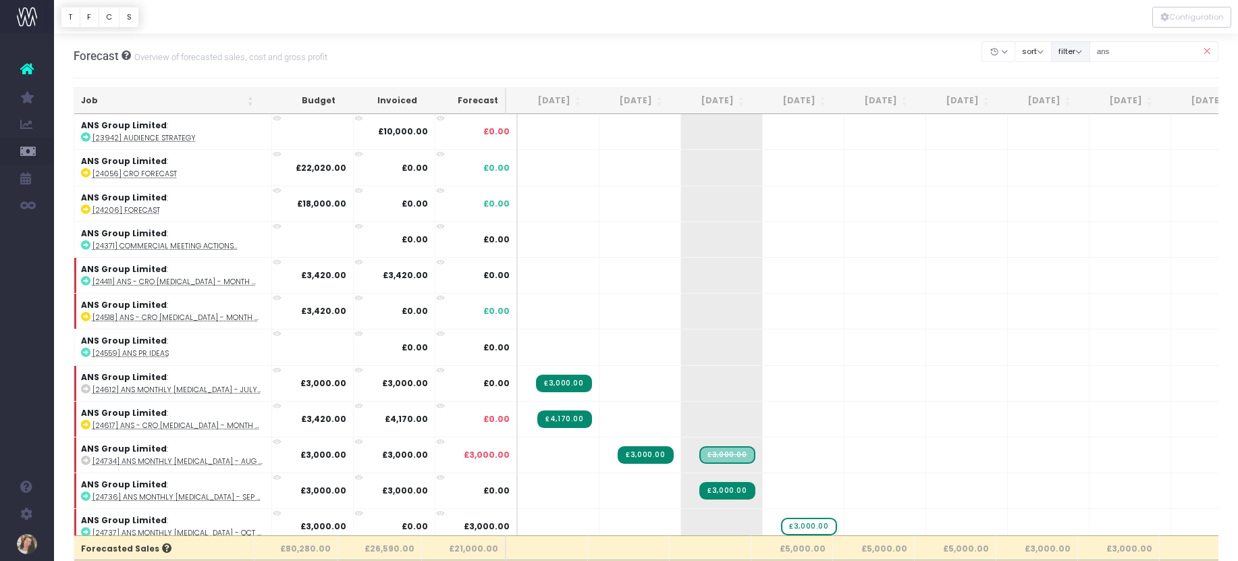
click at [1080, 51] on button "filter" at bounding box center [1070, 51] width 39 height 21
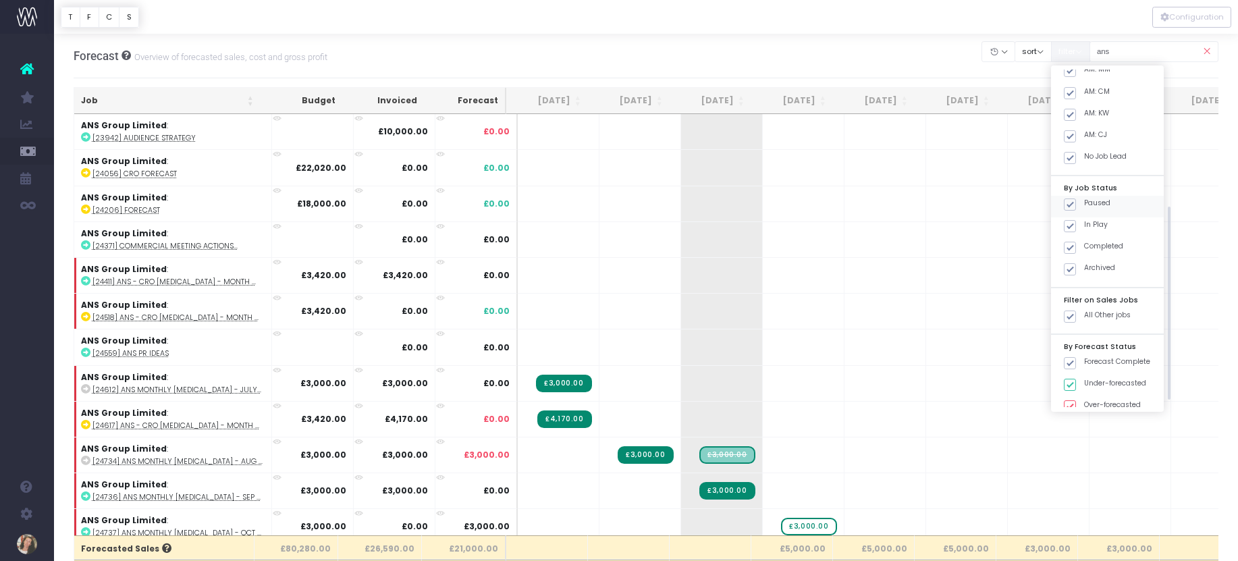
scroll to position [231, 0]
click at [1076, 251] on span at bounding box center [1070, 256] width 12 height 12
click at [1087, 251] on input "Completed" at bounding box center [1088, 253] width 9 height 9
checkbox input "false"
click at [1076, 275] on span at bounding box center [1070, 277] width 12 height 12
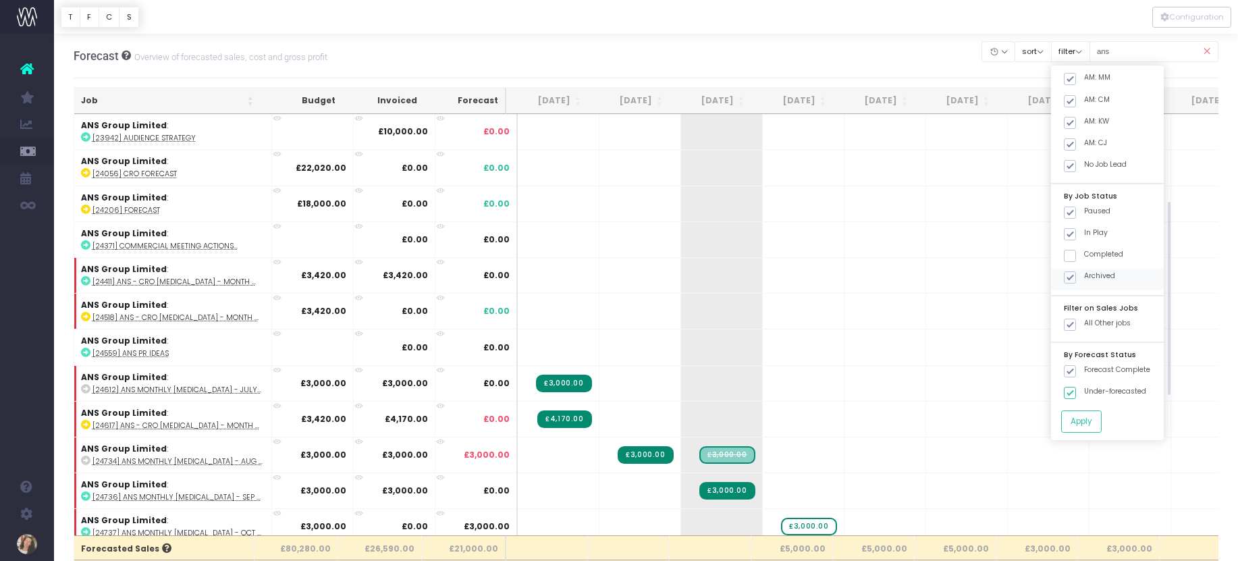
click at [1084, 275] on input "Archived" at bounding box center [1088, 275] width 9 height 9
checkbox input "false"
click at [1095, 308] on button "Apply" at bounding box center [1081, 421] width 41 height 22
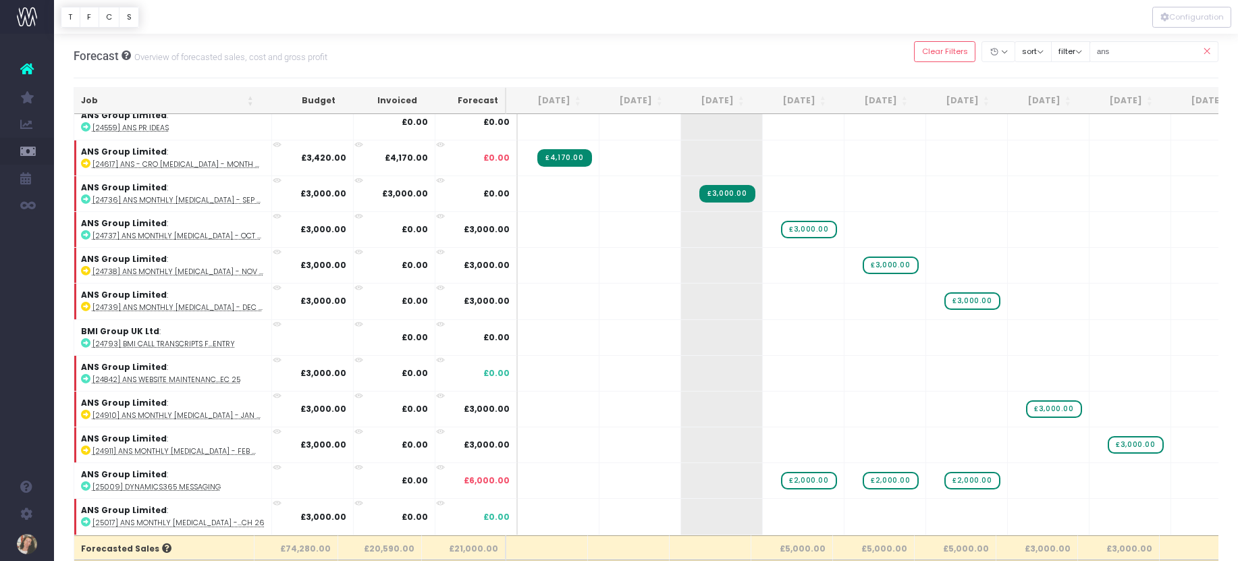
scroll to position [0, 0]
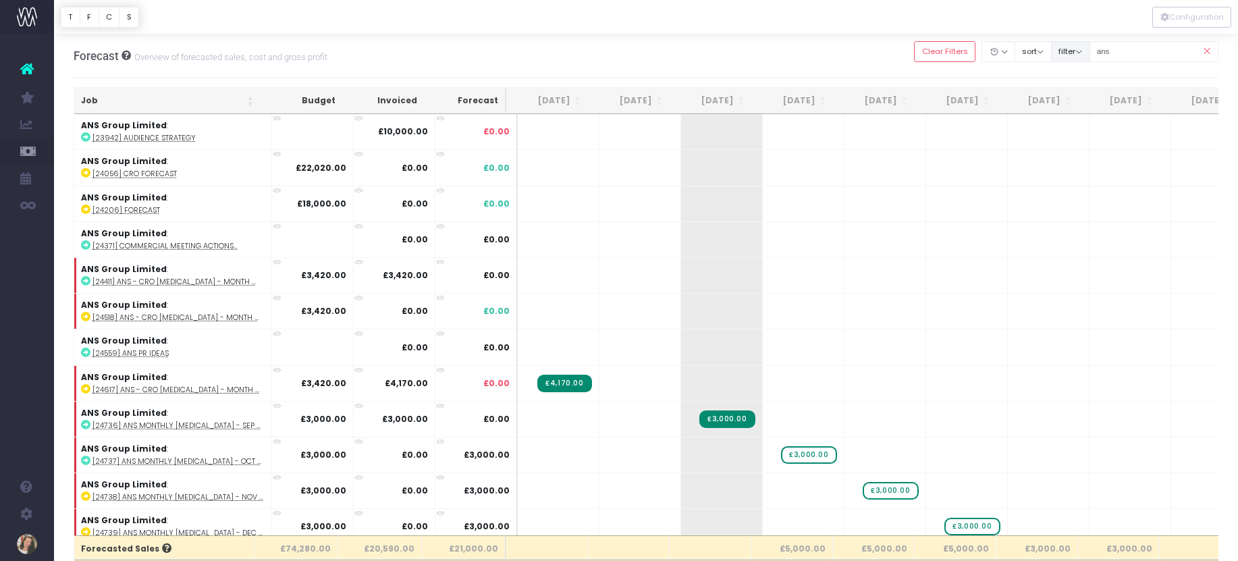
click at [1087, 51] on button "filter" at bounding box center [1070, 51] width 39 height 21
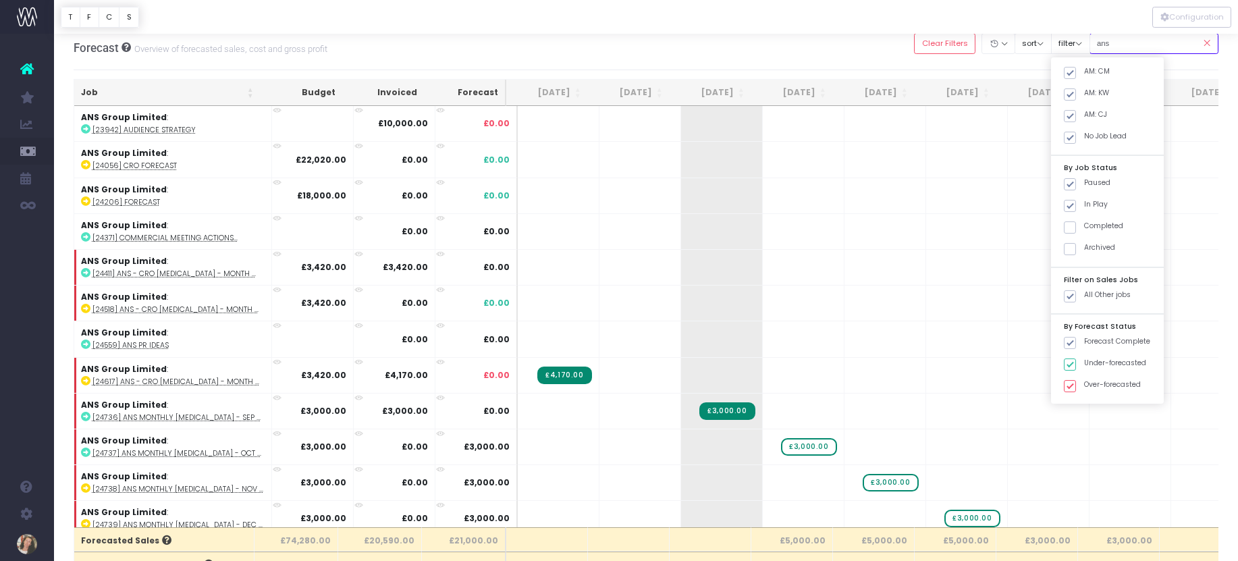
click at [1152, 47] on input "ans" at bounding box center [1155, 43] width 130 height 21
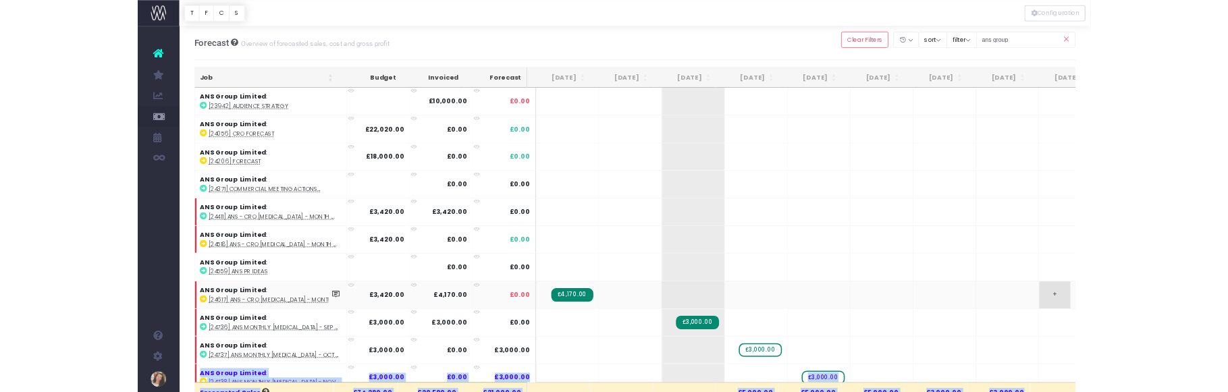
scroll to position [6, 0]
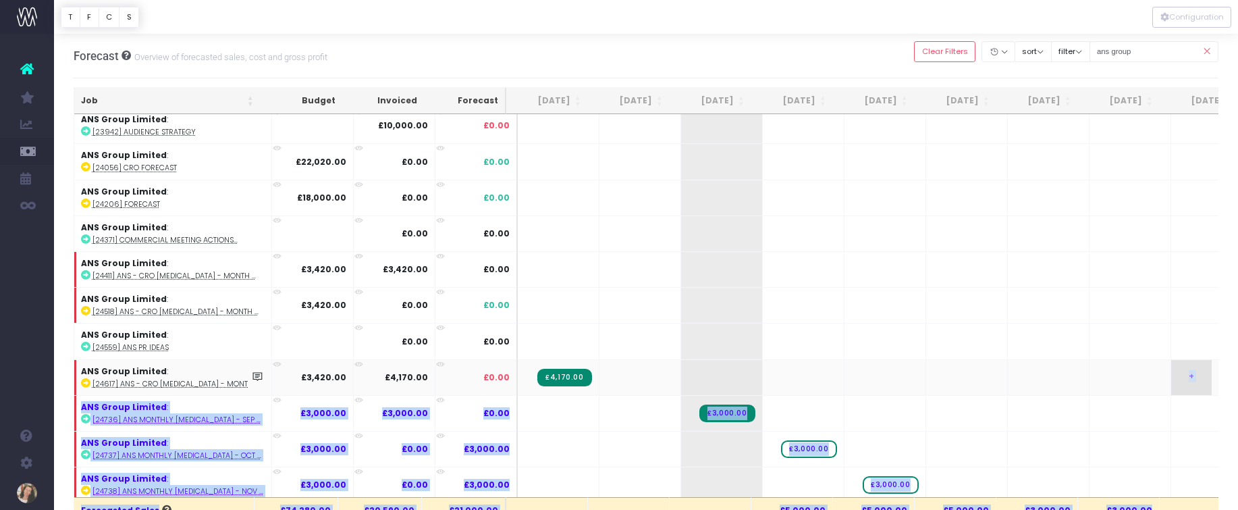
drag, startPoint x: 1175, startPoint y: 506, endPoint x: 1162, endPoint y: 359, distance: 147.7
click at [1162, 308] on div "Job Budget Invoiced Forecast Jul 25 Aug 25 Sep 25 Oct 25 Nov 25 Dec 25 Jan 26 F…" at bounding box center [647, 431] width 1146 height 689
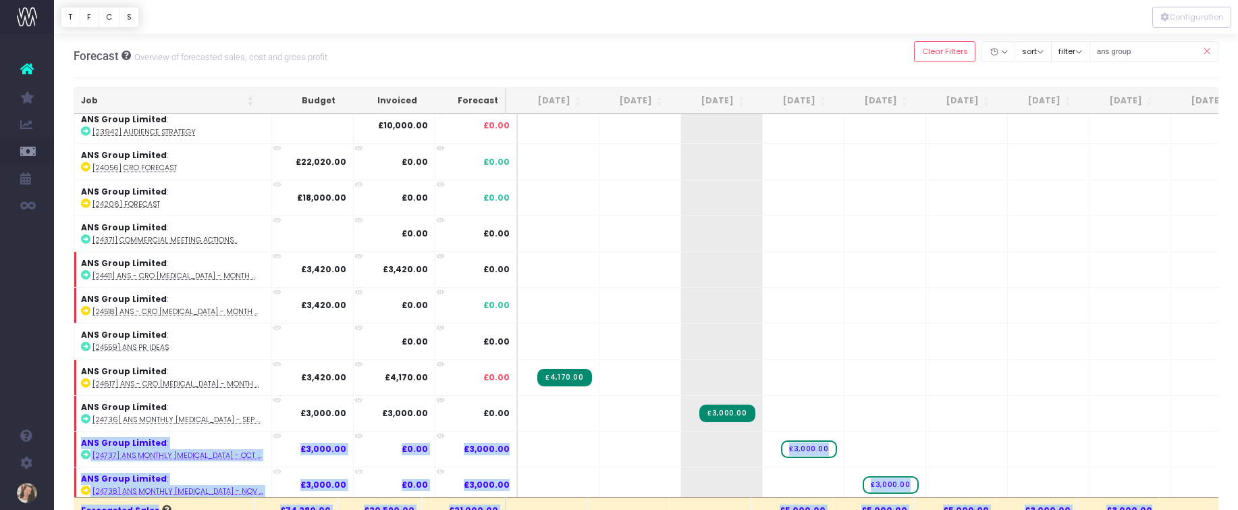
drag, startPoint x: 1227, startPoint y: 507, endPoint x: 1228, endPoint y: 471, distance: 35.8
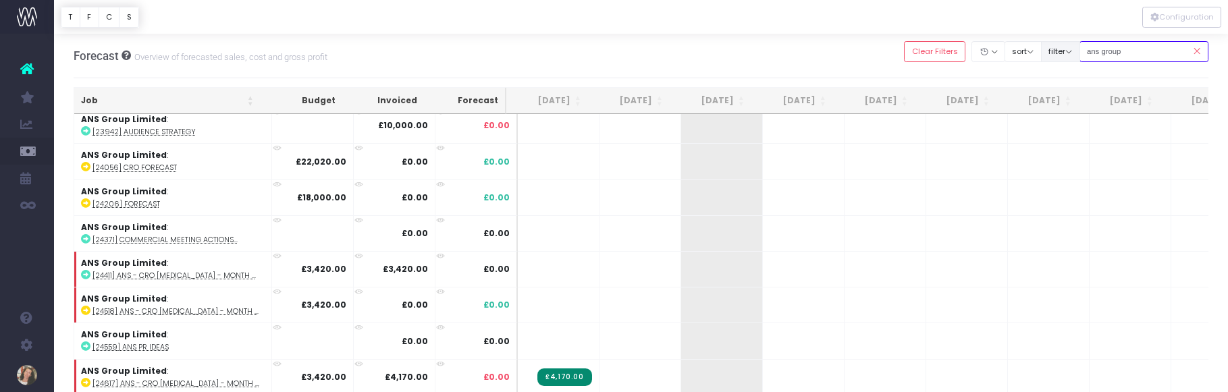
drag, startPoint x: 1148, startPoint y: 51, endPoint x: 1087, endPoint y: 51, distance: 60.8
click at [1088, 51] on div "Clear Filters Hide Jul 2025 Aug 2025 Sep 2025 Oct 2025 Nov 2025 Dec 2025 Jan 20…" at bounding box center [1056, 52] width 304 height 28
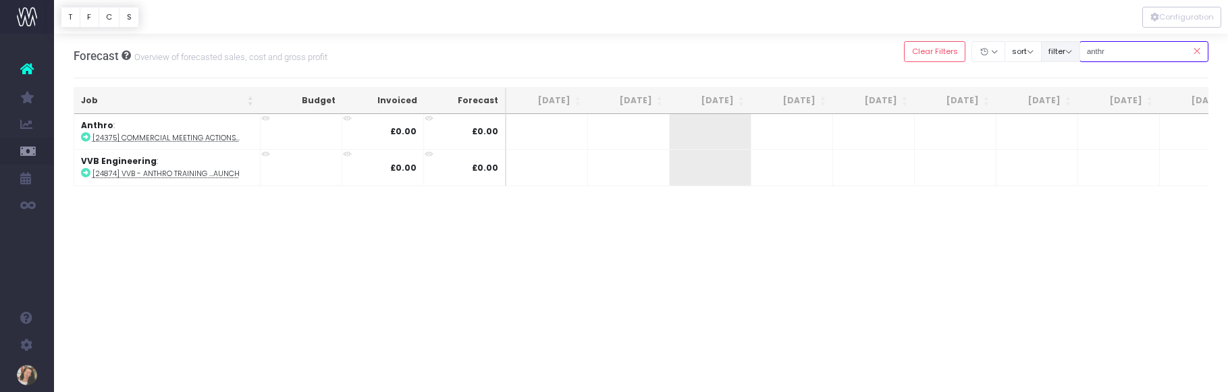
scroll to position [0, 0]
drag, startPoint x: 1148, startPoint y: 54, endPoint x: 1100, endPoint y: 52, distance: 48.6
click at [1100, 52] on input "anthro" at bounding box center [1144, 51] width 130 height 21
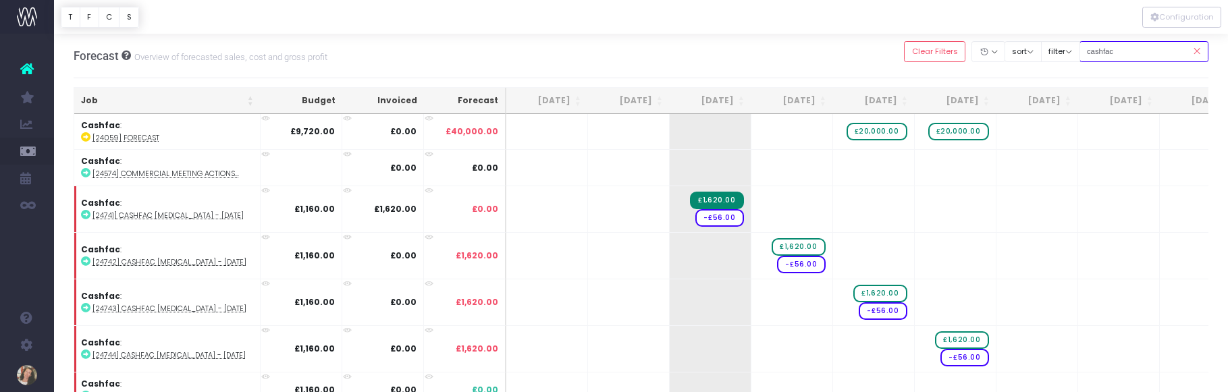
drag, startPoint x: 1132, startPoint y: 51, endPoint x: 1094, endPoint y: 51, distance: 37.8
click at [1094, 51] on input "cashfac" at bounding box center [1144, 51] width 130 height 21
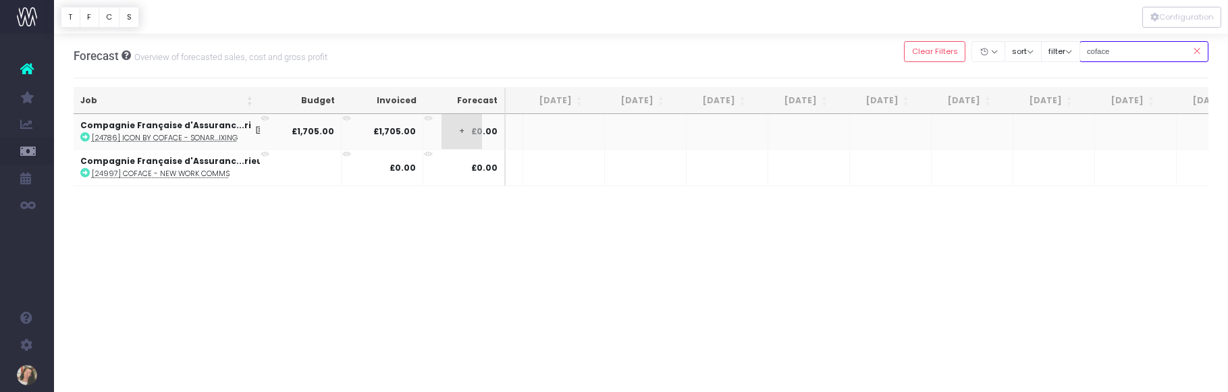
scroll to position [0, 412]
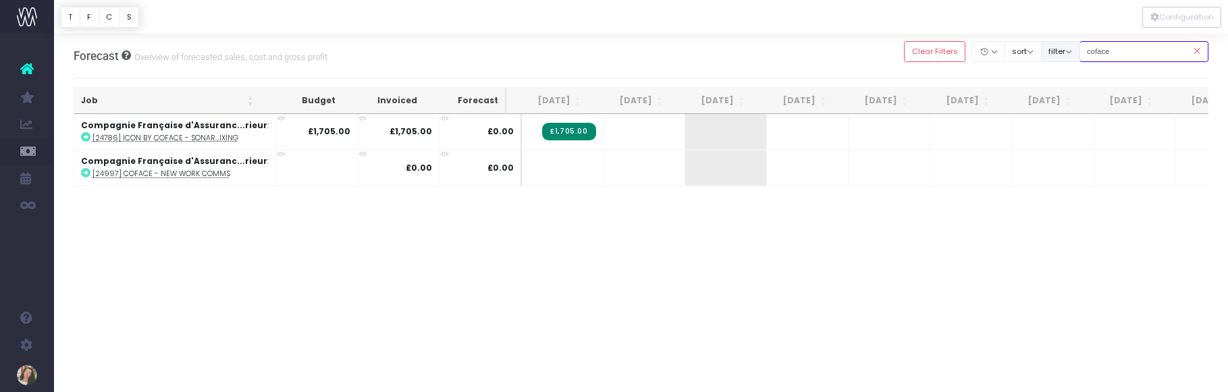
drag, startPoint x: 1144, startPoint y: 51, endPoint x: 1067, endPoint y: 51, distance: 77.0
click at [1067, 51] on div "Clear Filters Hide Jul 2025 Aug 2025 Sep 2025 Oct 2025 Nov 2025 Dec 2025 Jan 20…" at bounding box center [1056, 52] width 304 height 28
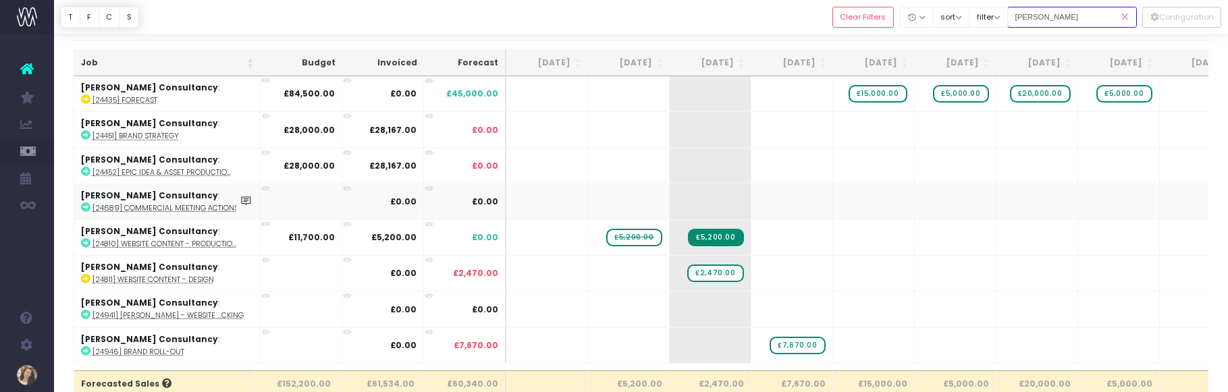
scroll to position [0, 0]
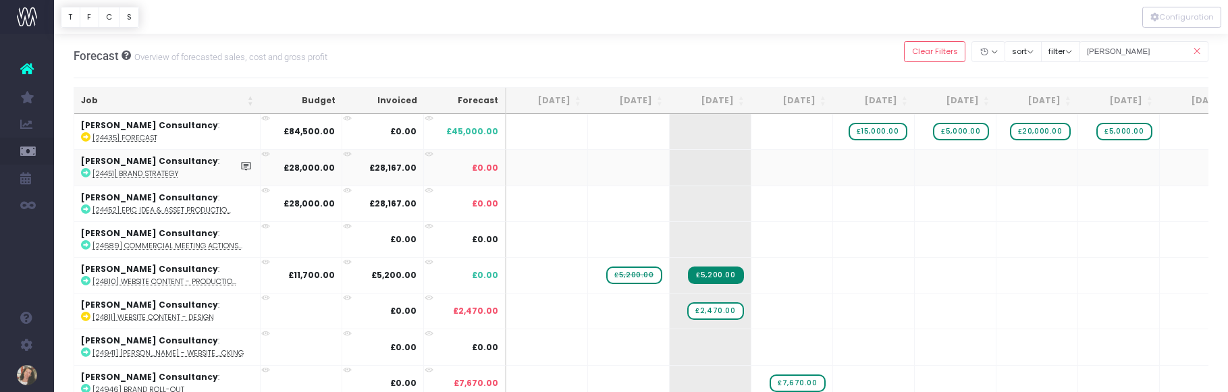
click at [84, 171] on icon at bounding box center [85, 172] width 9 height 9
click at [84, 209] on icon at bounding box center [85, 209] width 9 height 9
click at [85, 207] on icon at bounding box center [85, 209] width 9 height 9
click at [86, 171] on icon at bounding box center [85, 172] width 9 height 9
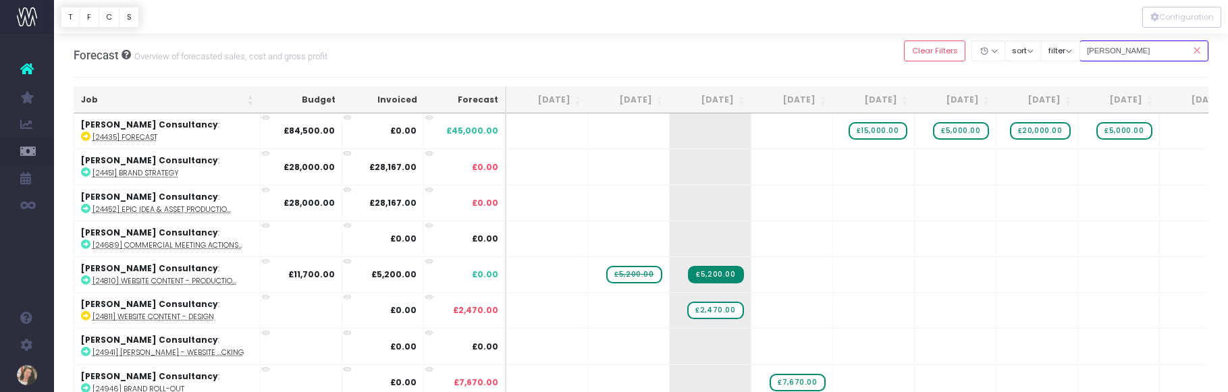
drag, startPoint x: 1129, startPoint y: 51, endPoint x: 1102, endPoint y: 50, distance: 26.4
click at [1102, 50] on input "frazer" at bounding box center [1144, 51] width 130 height 21
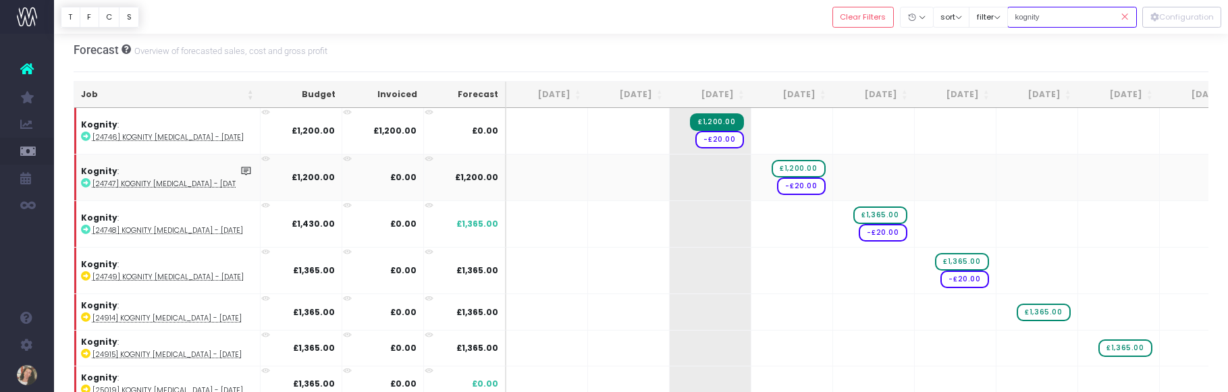
scroll to position [0, 0]
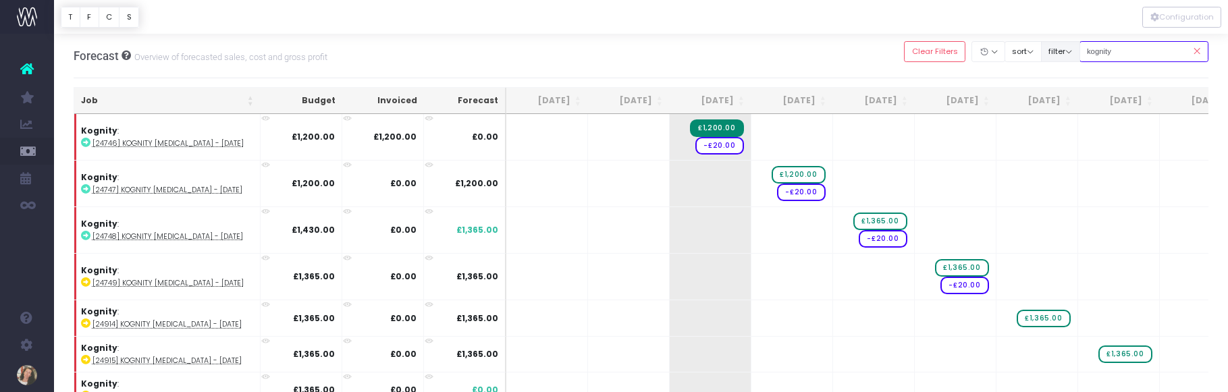
drag, startPoint x: 1146, startPoint y: 55, endPoint x: 1087, endPoint y: 53, distance: 58.8
click at [1087, 53] on div "Clear Filters Hide Jul 2025 Aug 2025 Sep 2025 Oct 2025 Nov 2025 Dec 2025 Jan 20…" at bounding box center [1056, 52] width 304 height 28
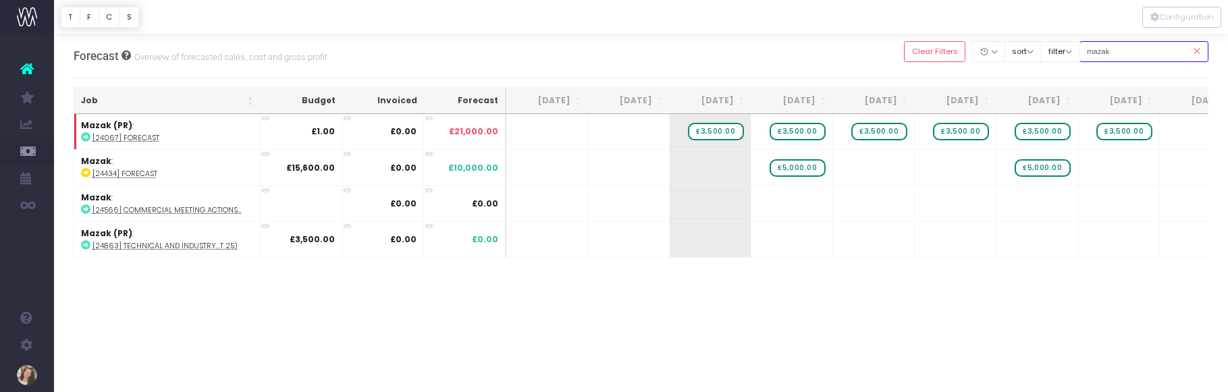
drag, startPoint x: 1135, startPoint y: 50, endPoint x: 1100, endPoint y: 51, distance: 34.5
click at [1100, 51] on input "mazak" at bounding box center [1144, 51] width 130 height 21
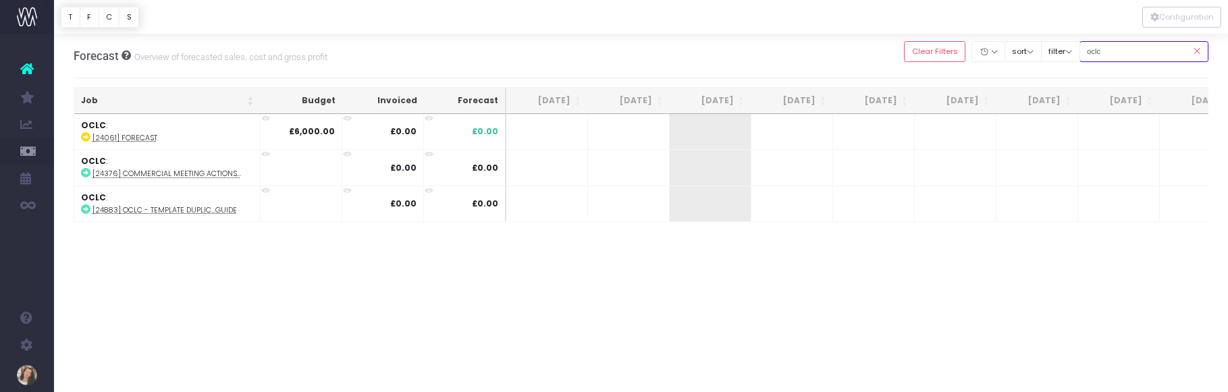
drag, startPoint x: 1118, startPoint y: 55, endPoint x: 1095, endPoint y: 55, distance: 23.0
click at [1095, 55] on input "oclc" at bounding box center [1144, 51] width 130 height 21
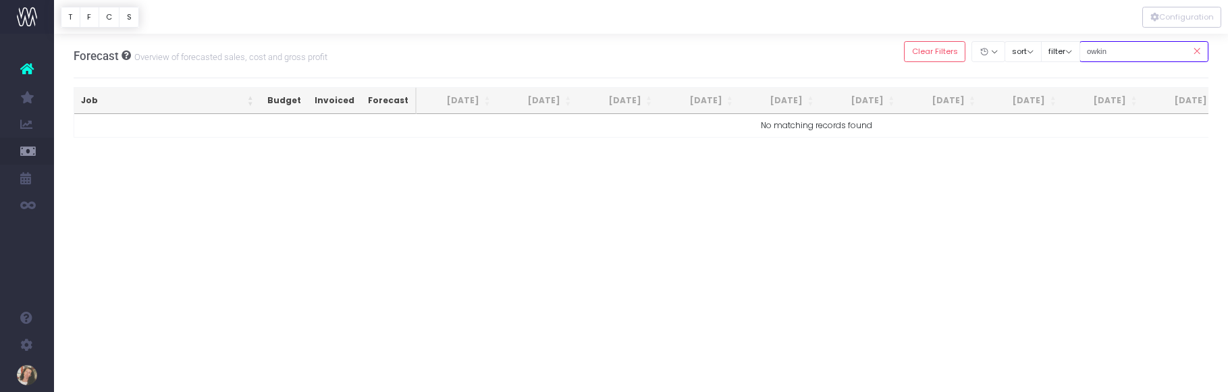
drag, startPoint x: 1137, startPoint y: 55, endPoint x: 1098, endPoint y: 51, distance: 39.3
click at [1098, 51] on input "owkin" at bounding box center [1144, 51] width 130 height 21
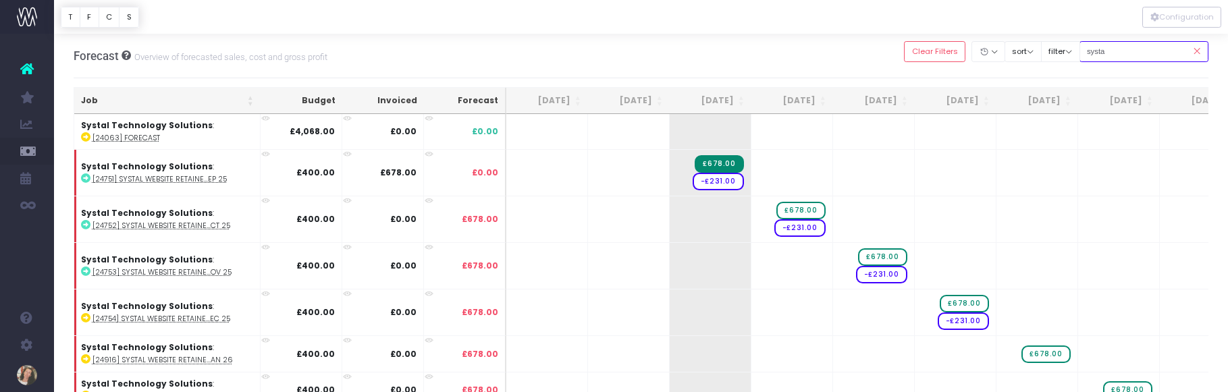
drag, startPoint x: 1127, startPoint y: 52, endPoint x: 1096, endPoint y: 51, distance: 31.7
click at [1096, 51] on input "systa" at bounding box center [1144, 51] width 130 height 21
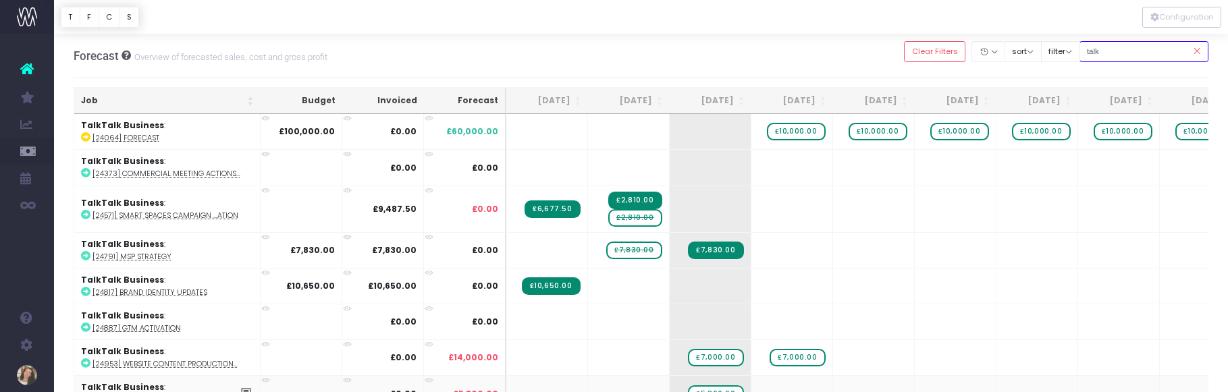
type input "talk"
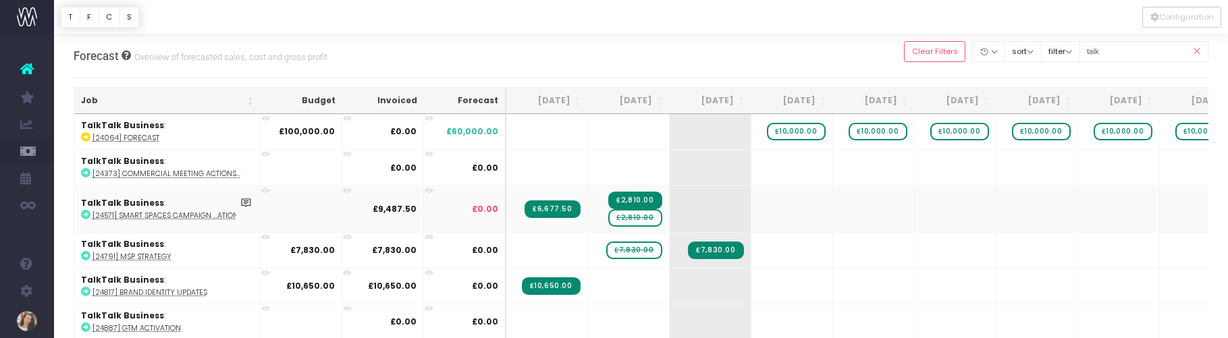
click at [87, 213] on icon at bounding box center [85, 214] width 9 height 9
click at [86, 213] on icon at bounding box center [85, 214] width 9 height 9
click at [84, 255] on icon at bounding box center [85, 255] width 9 height 9
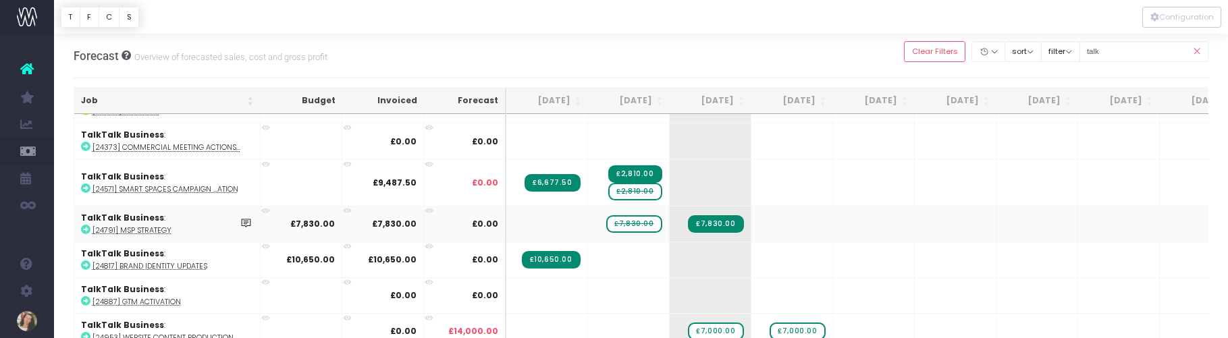
scroll to position [28, 0]
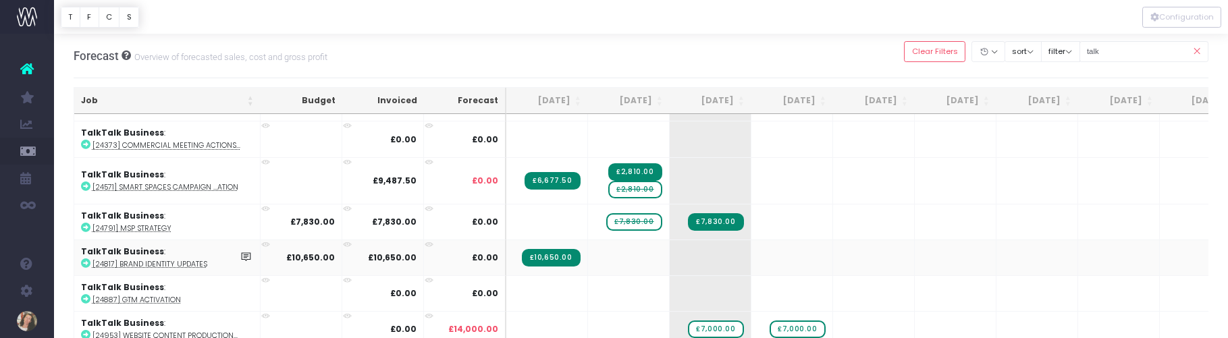
click at [84, 262] on icon at bounding box center [85, 263] width 9 height 9
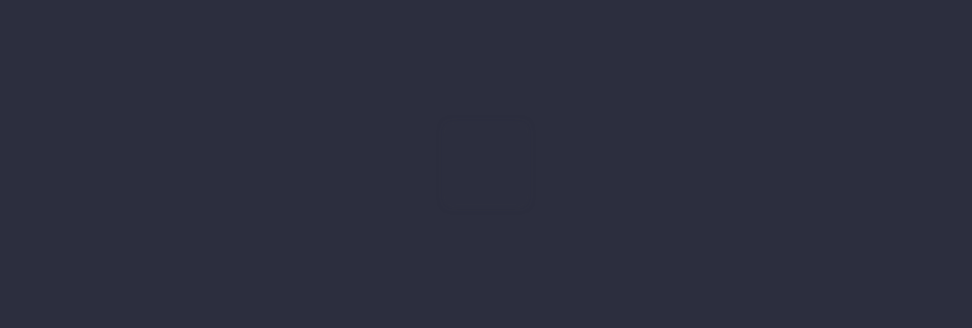
scroll to position [155, 0]
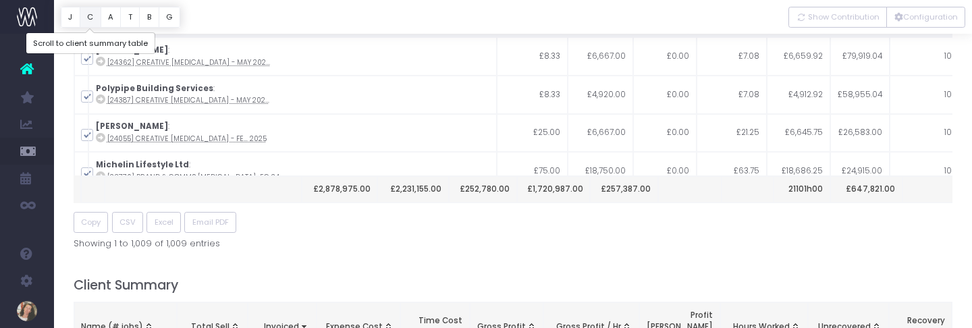
click at [90, 16] on button "C" at bounding box center [91, 17] width 22 height 21
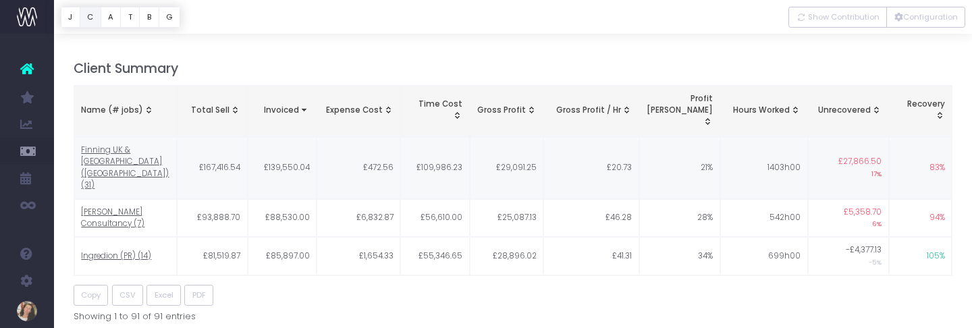
scroll to position [0, 0]
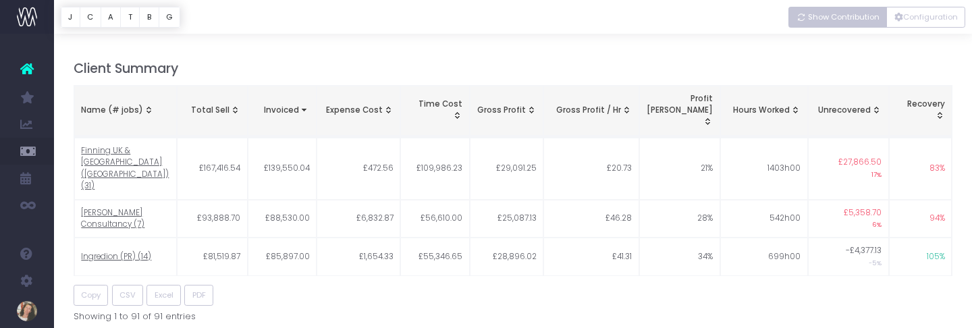
click at [837, 20] on span "Show Contribution" at bounding box center [844, 16] width 72 height 11
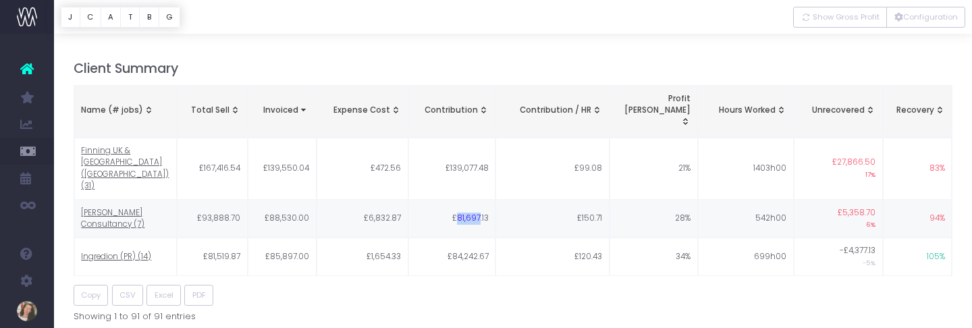
drag, startPoint x: 480, startPoint y: 168, endPoint x: 464, endPoint y: 177, distance: 17.8
click at [458, 200] on td "£81,697.13" at bounding box center [452, 219] width 88 height 38
copy td "81,697"
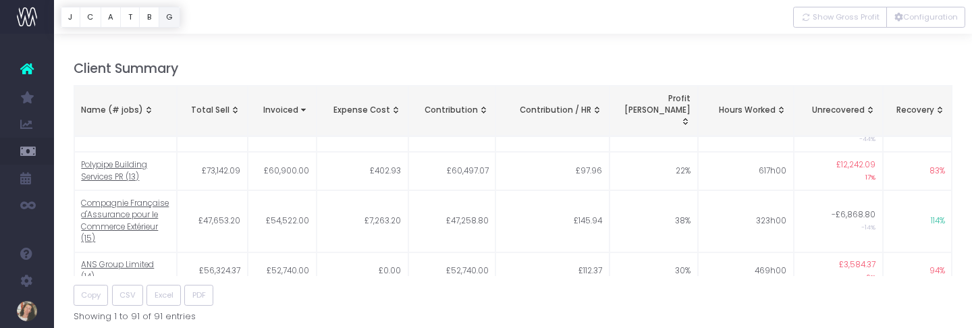
scroll to position [467, 0]
click at [146, 105] on span "Name (# jobs): activate to sort column ascending" at bounding box center [148, 110] width 11 height 11
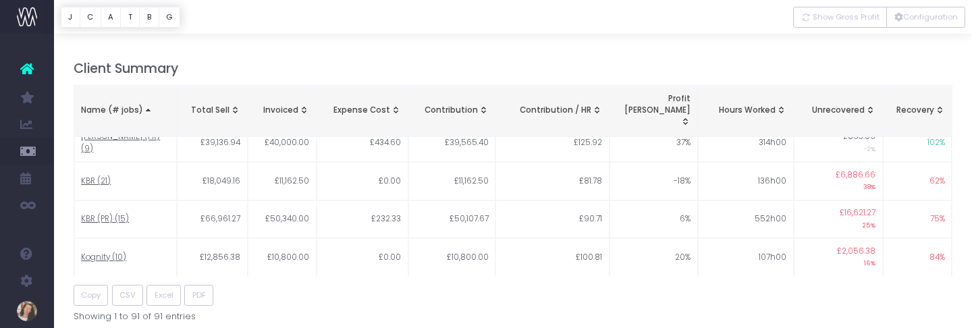
scroll to position [1501, 0]
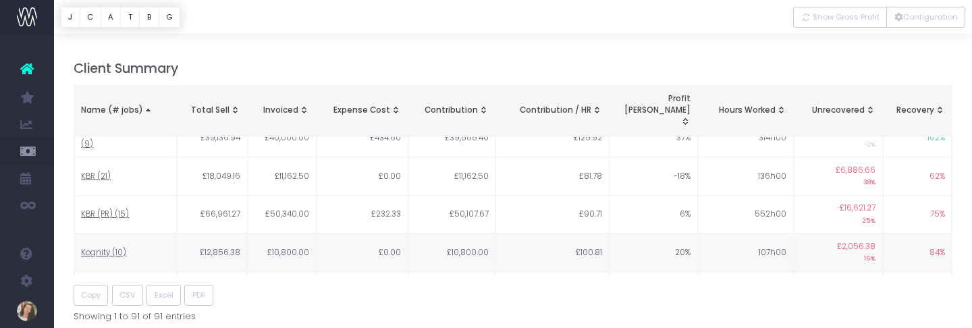
click at [481, 234] on td "£10,800.00" at bounding box center [452, 253] width 88 height 38
drag, startPoint x: 478, startPoint y: 140, endPoint x: 490, endPoint y: 161, distance: 23.6
click at [453, 231] on td "£10,800.00" at bounding box center [452, 250] width 88 height 38
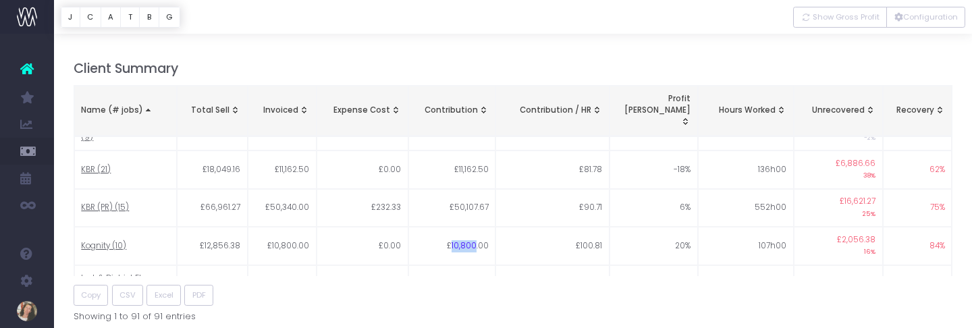
copy td "10,800"
click at [838, 18] on span "Show Gross Profit" at bounding box center [846, 16] width 67 height 11
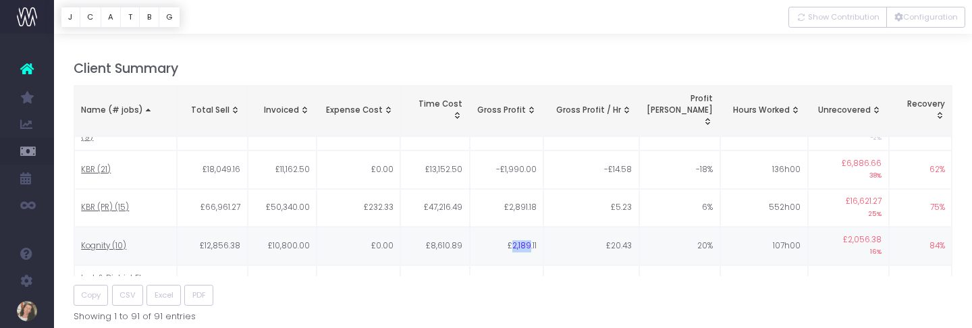
drag, startPoint x: 530, startPoint y: 136, endPoint x: 512, endPoint y: 140, distance: 17.9
click at [510, 227] on td "£2,189.11" at bounding box center [507, 246] width 74 height 38
copy td "2,189"
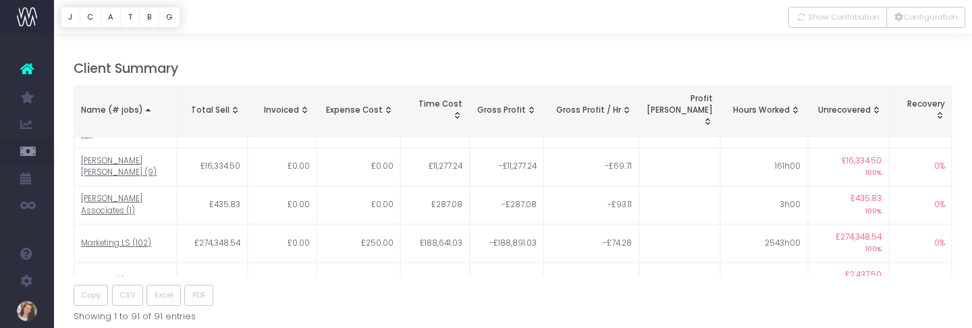
scroll to position [1720, 0]
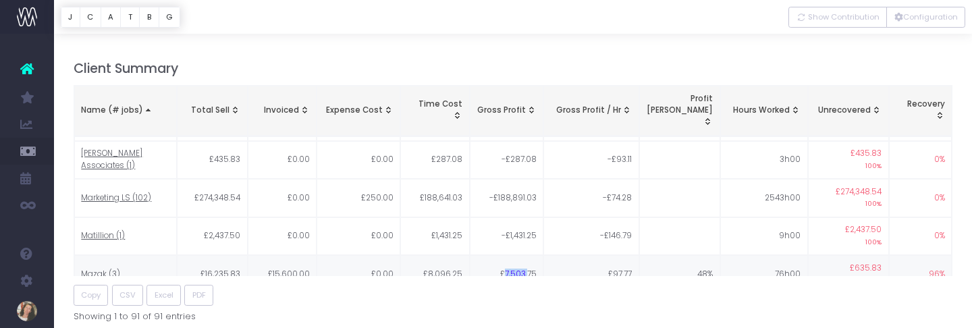
click at [506, 255] on td "£7,503.75" at bounding box center [507, 274] width 74 height 38
copy td "7,503."
click at [838, 21] on span "Show Contribution" at bounding box center [844, 16] width 72 height 11
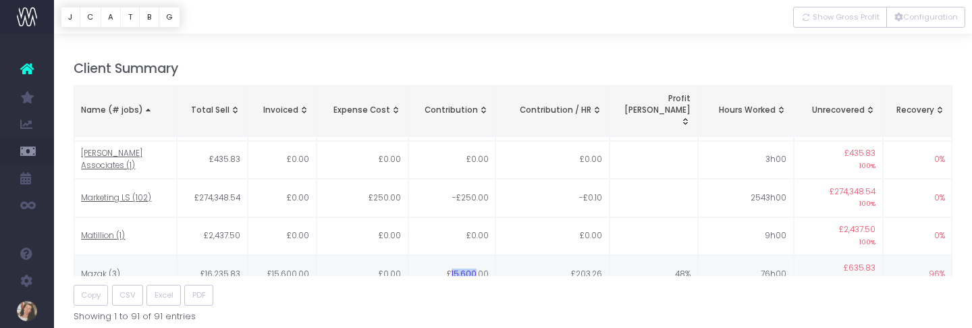
drag, startPoint x: 477, startPoint y: 153, endPoint x: 454, endPoint y: 153, distance: 23.0
click at [454, 255] on td "£15,600.00" at bounding box center [452, 274] width 88 height 38
copy td "15,600"
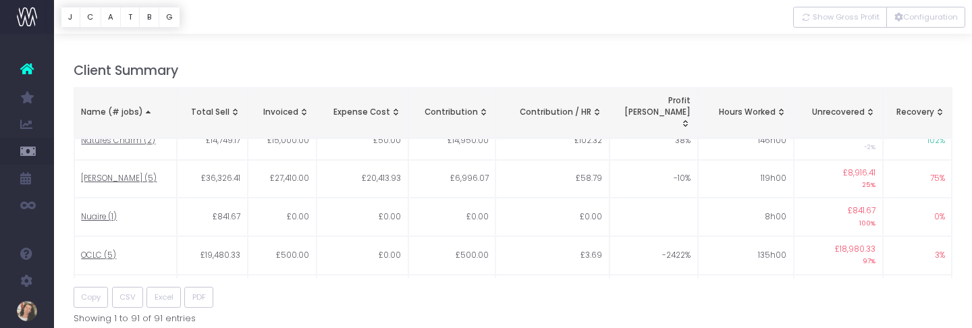
scroll to position [2040, 0]
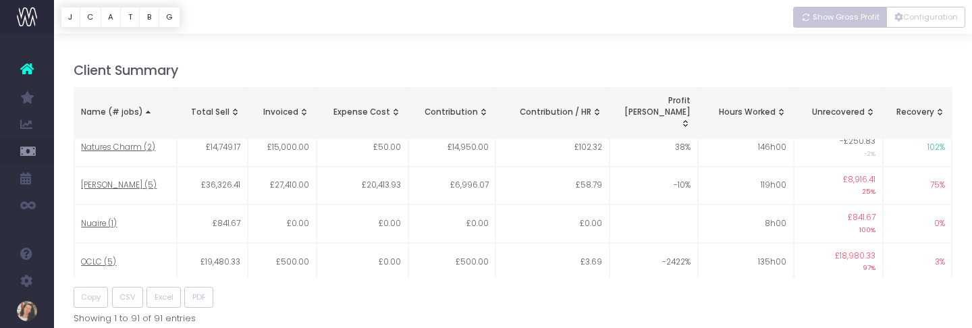
click at [838, 20] on span "Show Gross Profit" at bounding box center [846, 16] width 67 height 11
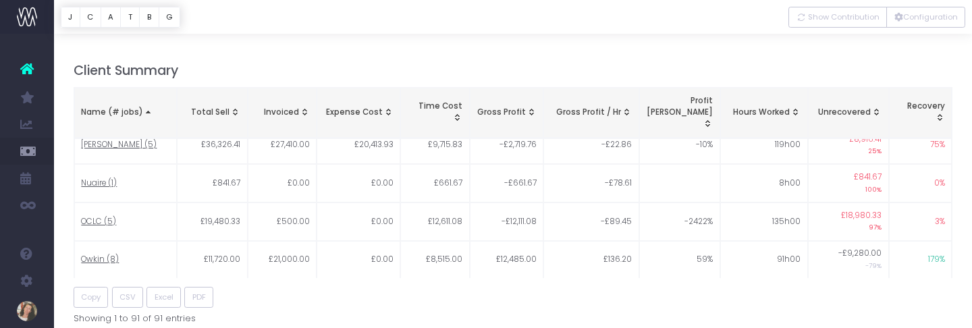
scroll to position [2089, 0]
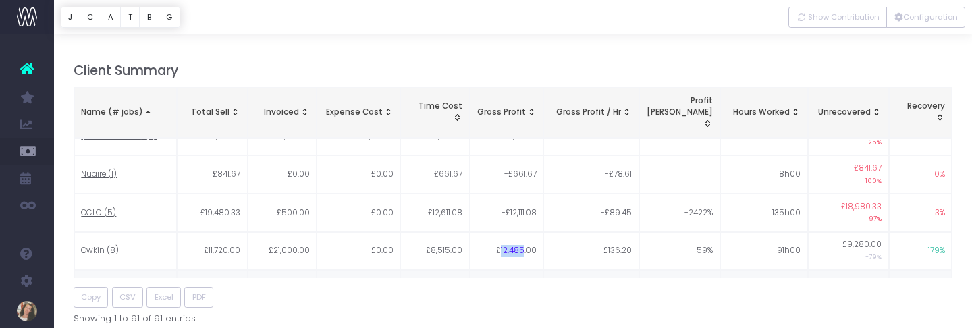
drag, startPoint x: 524, startPoint y: 130, endPoint x: 551, endPoint y: 185, distance: 61.0
click at [503, 232] on td "£12,485.00" at bounding box center [507, 251] width 74 height 38
copy td "12,485"
click at [822, 22] on span "Show Contribution" at bounding box center [844, 16] width 72 height 11
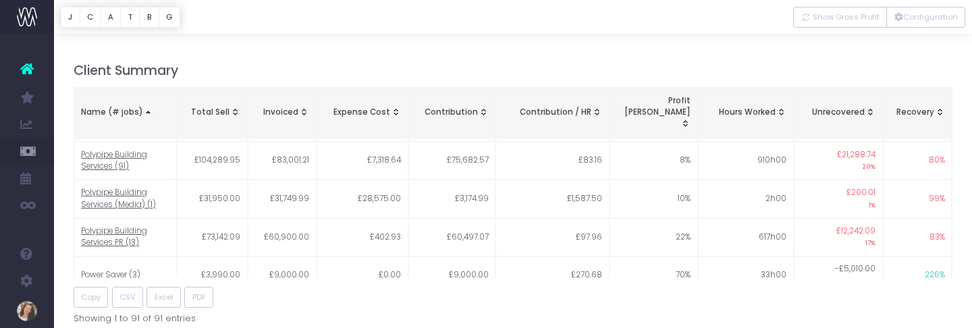
scroll to position [2269, 0]
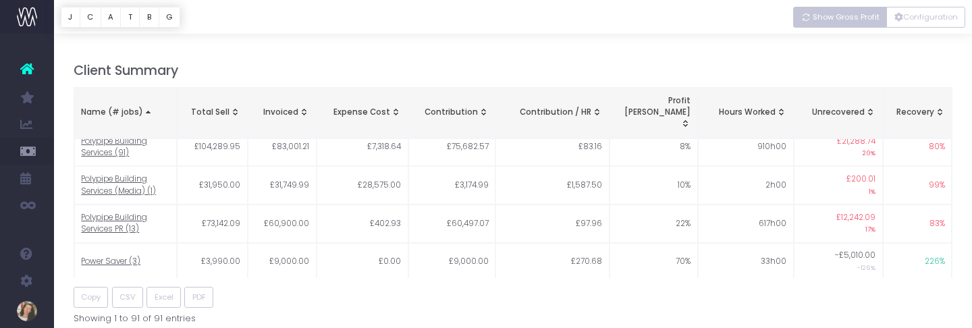
click at [844, 21] on span "Show Gross Profit" at bounding box center [846, 16] width 67 height 11
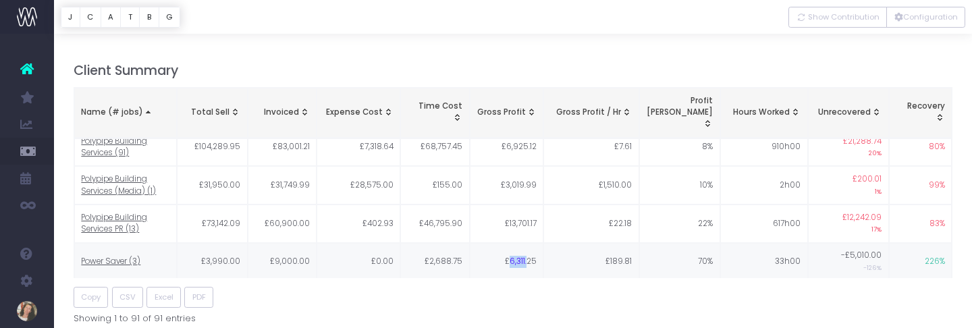
drag, startPoint x: 528, startPoint y: 140, endPoint x: 508, endPoint y: 145, distance: 20.1
click at [508, 243] on td "£6,311.25" at bounding box center [507, 262] width 74 height 38
copy td "6,311."
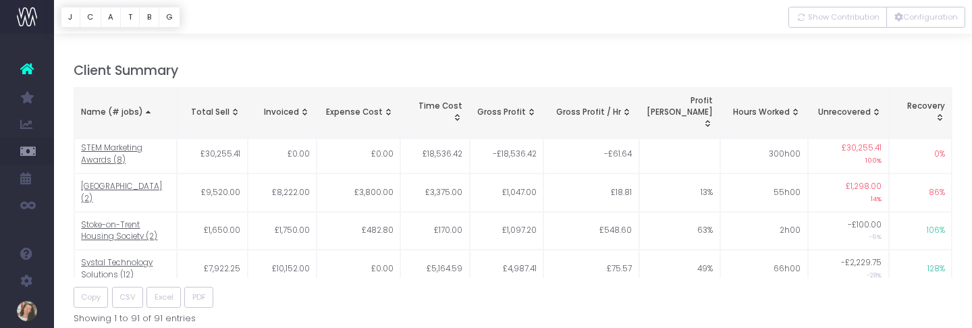
scroll to position [3036, 0]
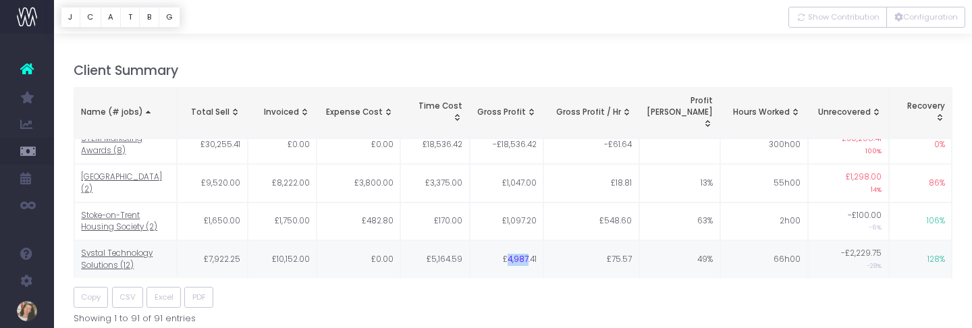
drag, startPoint x: 527, startPoint y: 138, endPoint x: 507, endPoint y: 142, distance: 20.7
click at [507, 240] on td "£4,987.41" at bounding box center [507, 259] width 74 height 38
copy td "4,987"
click at [841, 21] on span "Show Contribution" at bounding box center [844, 16] width 72 height 11
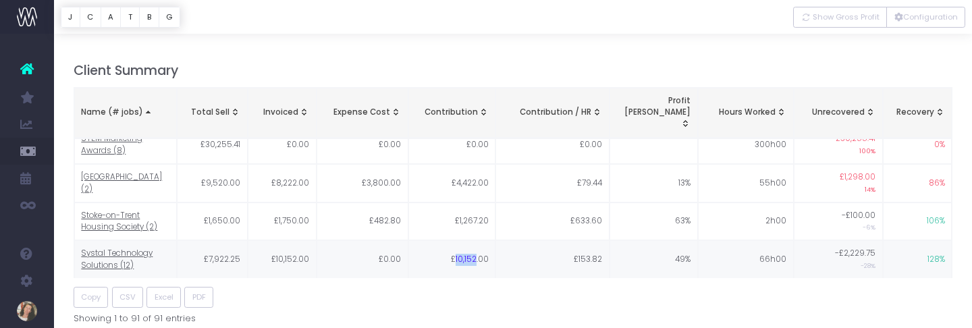
drag, startPoint x: 477, startPoint y: 139, endPoint x: 456, endPoint y: 139, distance: 20.9
click at [456, 240] on td "£10,152.00" at bounding box center [452, 259] width 88 height 38
copy td "10,152"
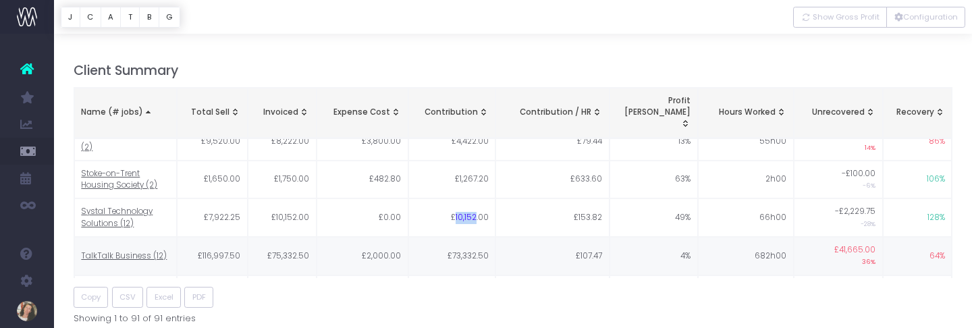
scroll to position [3082, 0]
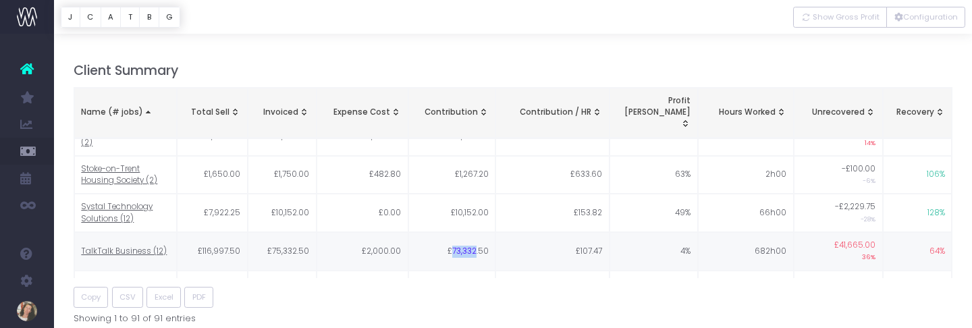
drag, startPoint x: 475, startPoint y: 129, endPoint x: 466, endPoint y: 147, distance: 20.2
click at [453, 232] on td "£73,332.50" at bounding box center [452, 251] width 88 height 38
copy td "73,332"
click at [831, 18] on span "Show Gross Profit" at bounding box center [846, 16] width 67 height 11
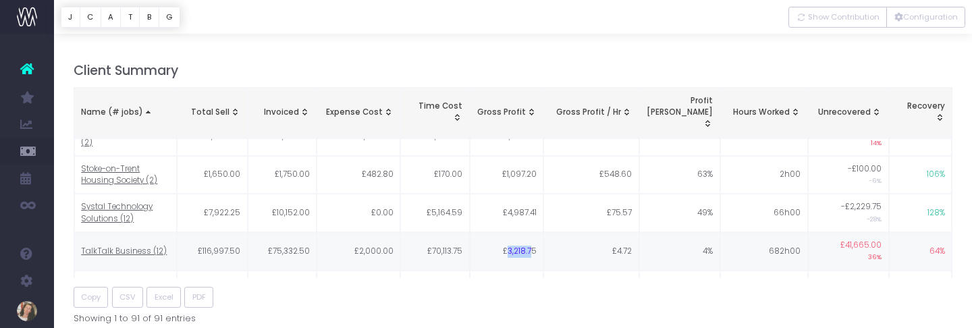
drag, startPoint x: 529, startPoint y: 131, endPoint x: 508, endPoint y: 131, distance: 20.9
click at [508, 232] on td "£3,218.75" at bounding box center [507, 251] width 74 height 38
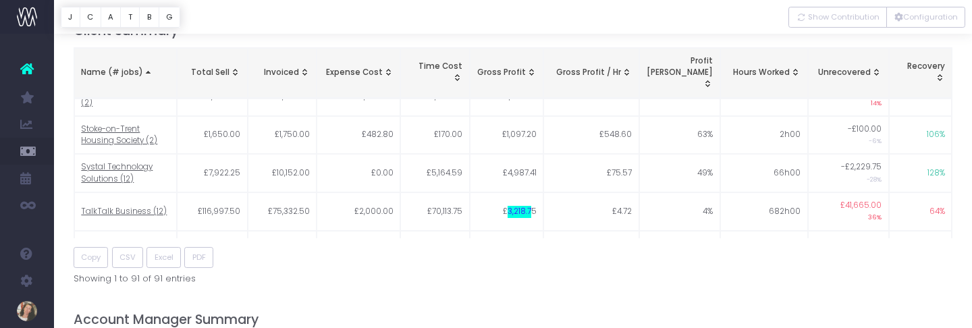
scroll to position [412, 0]
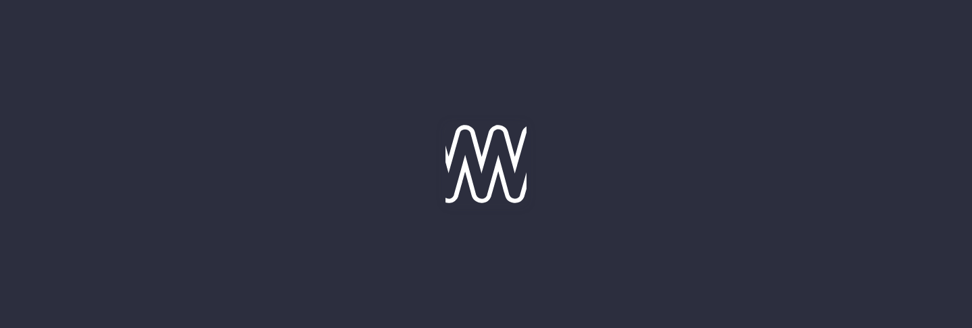
scroll to position [155, 0]
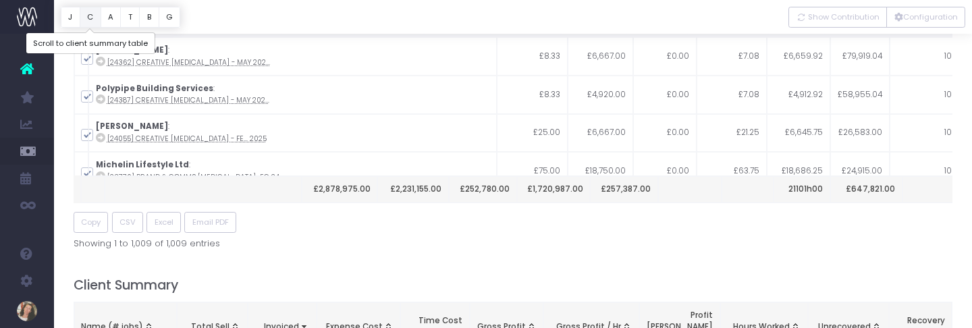
click at [89, 17] on button "C" at bounding box center [91, 17] width 22 height 21
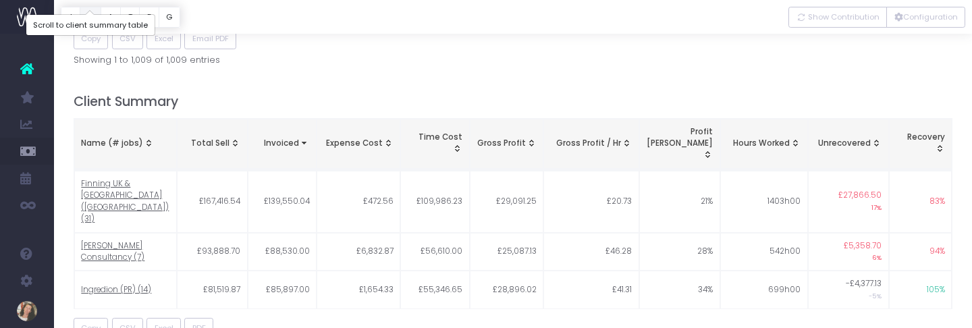
scroll to position [372, 0]
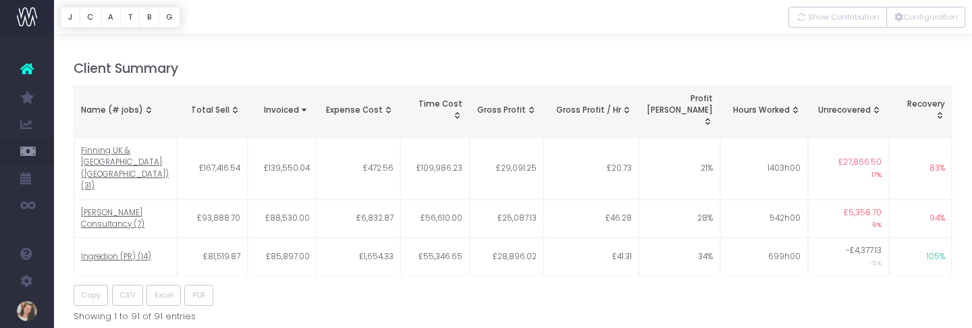
click at [125, 105] on div "Name (# jobs)" at bounding box center [125, 111] width 88 height 12
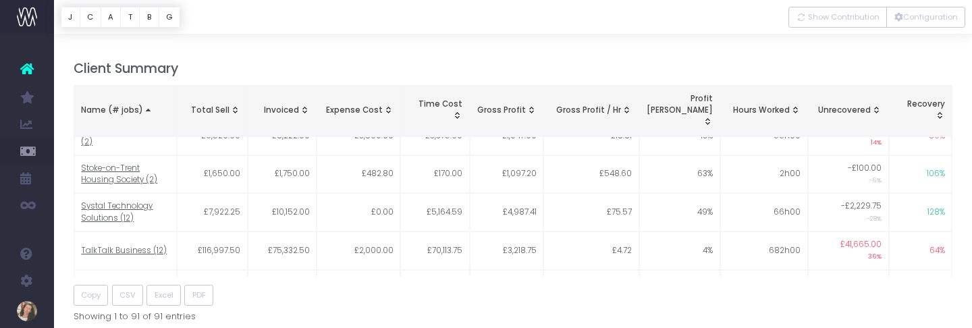
scroll to position [3079, 0]
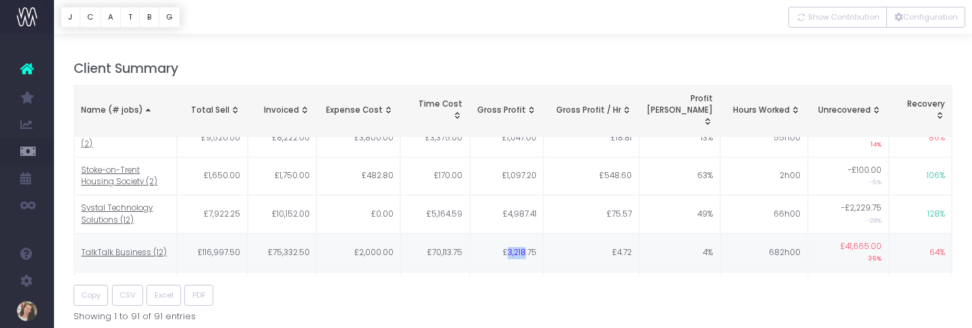
drag, startPoint x: 525, startPoint y: 134, endPoint x: 508, endPoint y: 136, distance: 17.8
click at [508, 234] on td "£3,218.75" at bounding box center [507, 253] width 74 height 38
copy td "3,218"
click at [853, 18] on span "Show Contribution" at bounding box center [844, 16] width 72 height 11
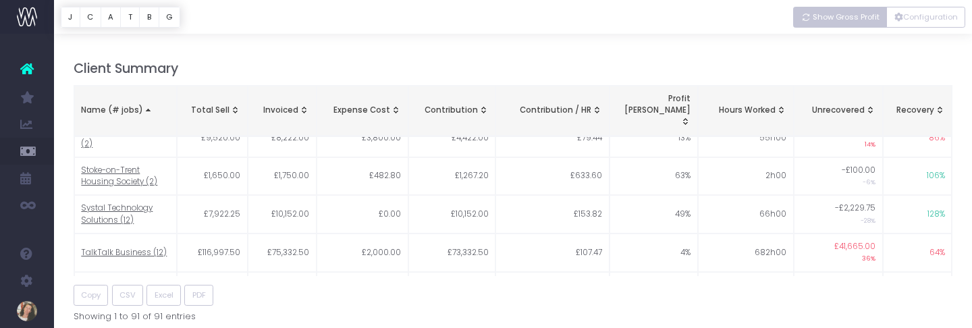
scroll to position [375, 0]
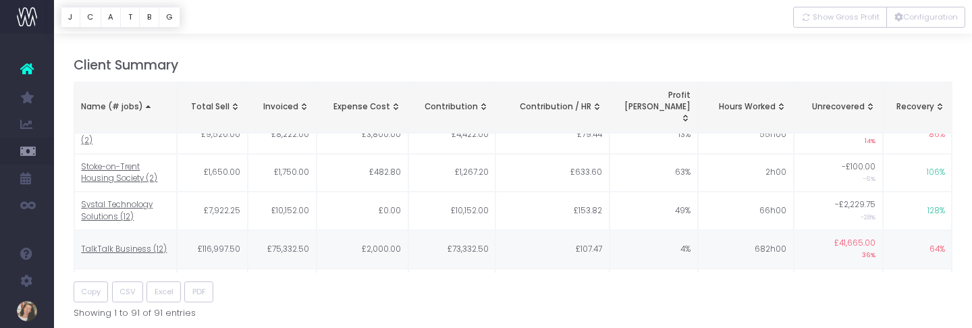
click at [122, 244] on span "TalkTalk Business (12)" at bounding box center [124, 250] width 86 height 12
type input ""TalkTalk Business""
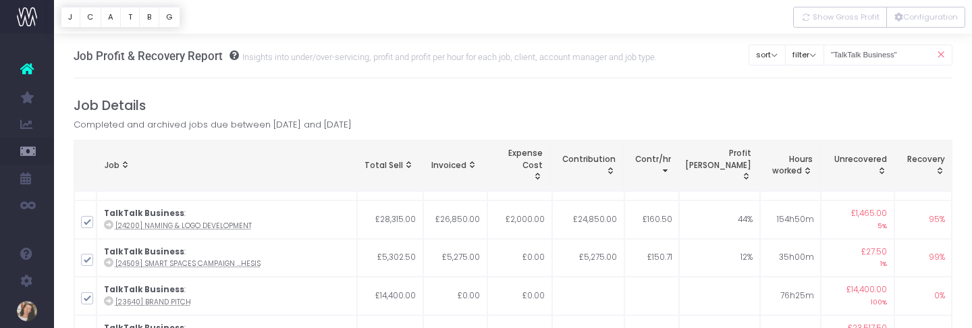
scroll to position [115, 0]
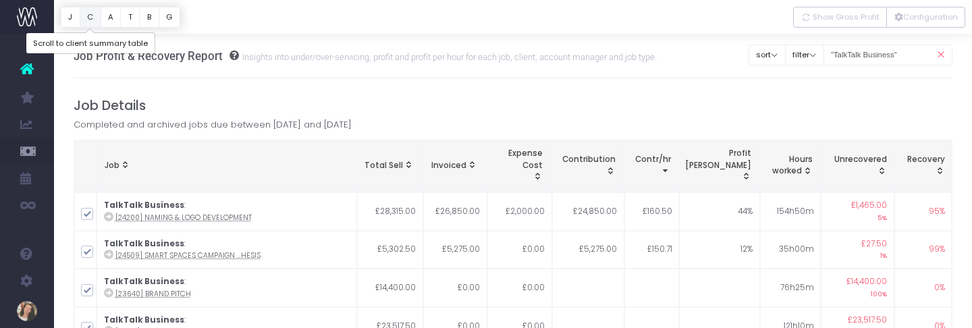
click at [89, 14] on button "C" at bounding box center [91, 17] width 22 height 21
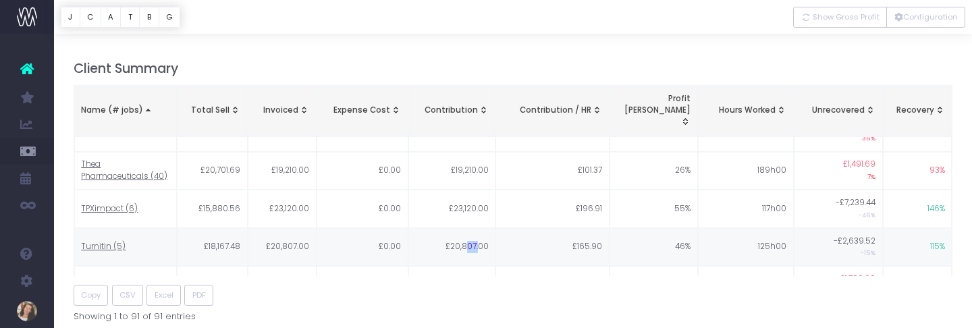
scroll to position [3198, 0]
drag, startPoint x: 479, startPoint y: 126, endPoint x: 446, endPoint y: 128, distance: 32.5
click at [446, 230] on td "£20,807.00" at bounding box center [452, 249] width 88 height 38
copy td "£20,807."
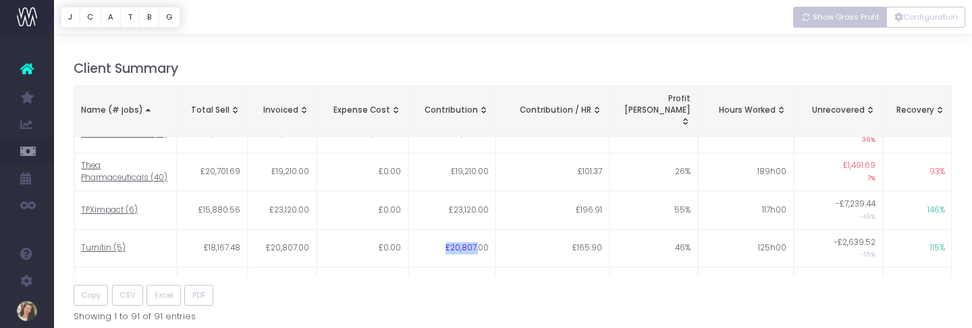
click at [857, 20] on span "Show Gross Profit" at bounding box center [846, 16] width 67 height 11
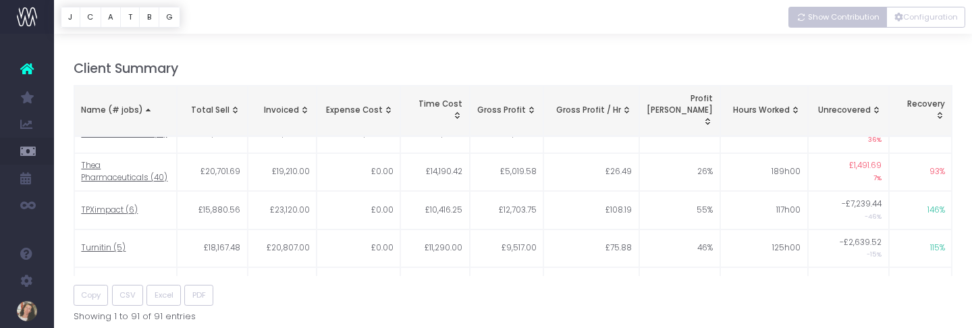
scroll to position [0, 0]
click at [847, 20] on span "Show Contribution" at bounding box center [844, 16] width 72 height 11
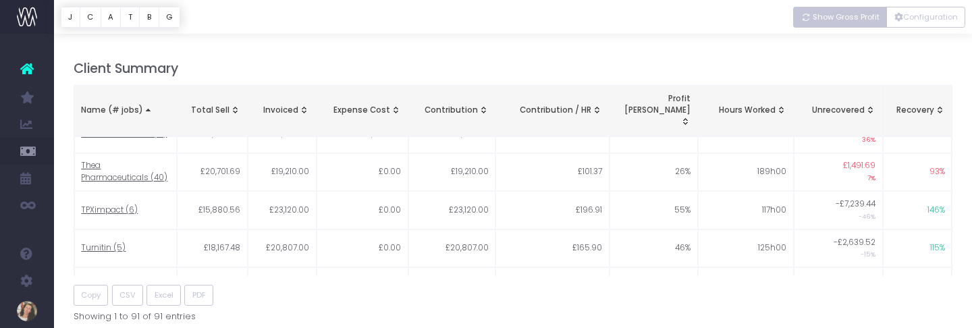
click at [841, 19] on span "Show Gross Profit" at bounding box center [846, 16] width 67 height 11
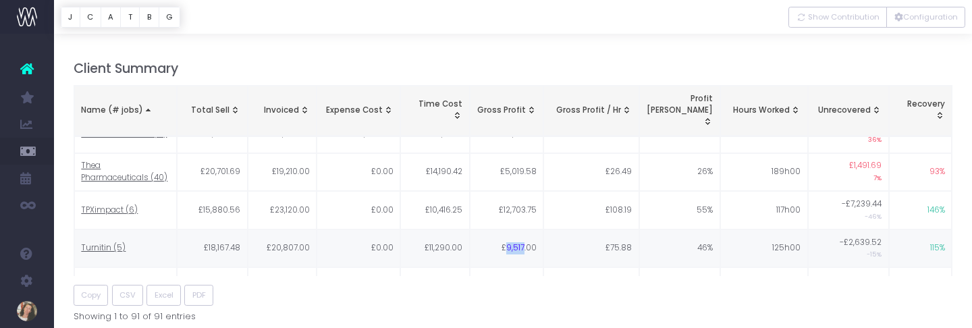
drag, startPoint x: 526, startPoint y: 128, endPoint x: 507, endPoint y: 130, distance: 19.0
click at [507, 230] on td "£9,517.00" at bounding box center [507, 249] width 74 height 38
copy td "9,517"
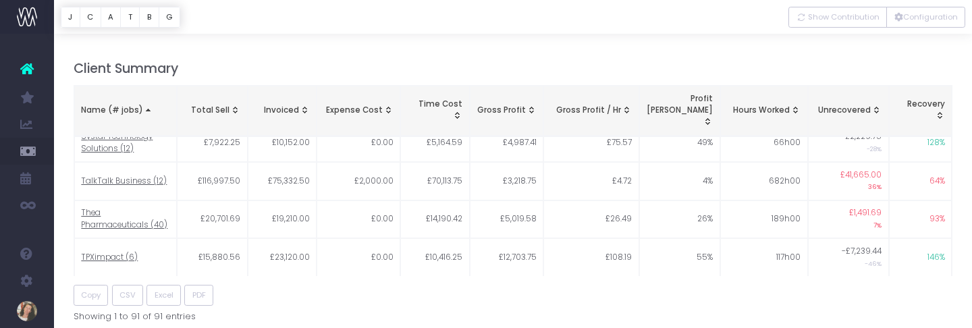
scroll to position [3154, 0]
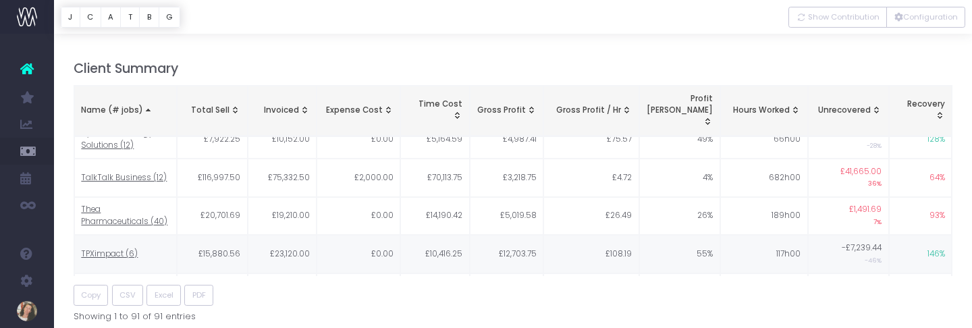
click at [524, 235] on td "£12,703.75" at bounding box center [507, 254] width 74 height 38
click at [511, 235] on td "£12,703.75" at bounding box center [507, 254] width 74 height 38
copy td "12,703.75"
click at [842, 16] on span "Show Contribution" at bounding box center [844, 16] width 72 height 11
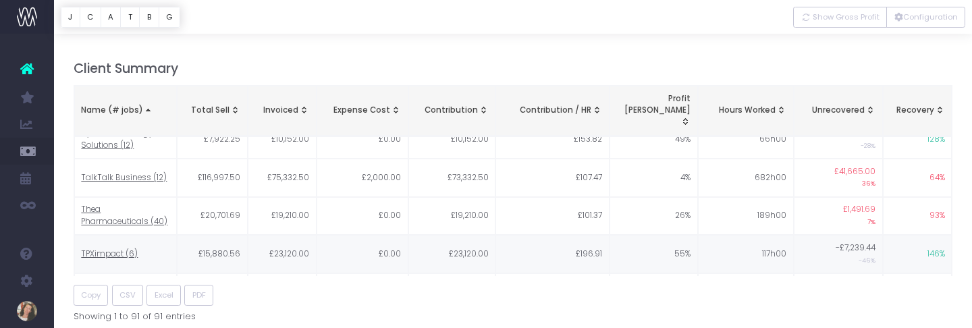
click at [472, 235] on td "£23,120.00" at bounding box center [452, 254] width 88 height 38
copy td "23,120.00"
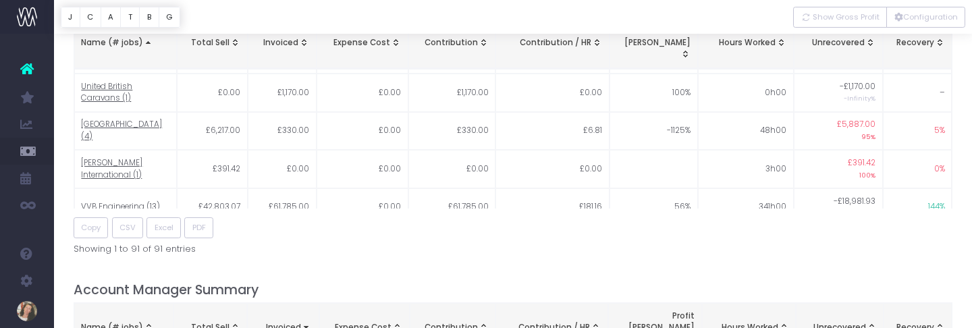
scroll to position [427, 0]
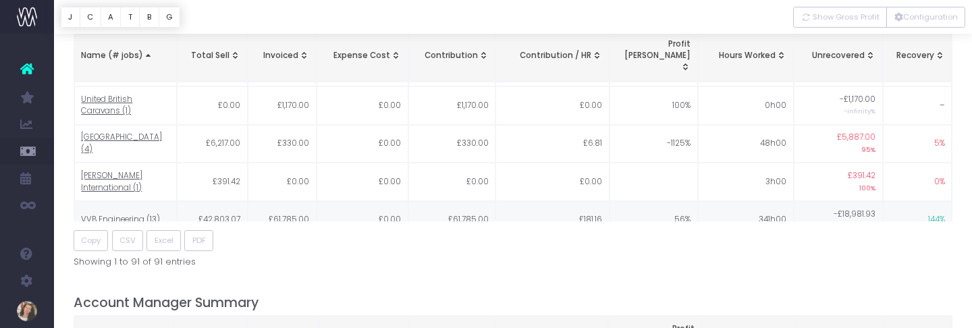
click at [464, 201] on td "£61,785.00" at bounding box center [452, 220] width 88 height 38
copy td "61,785.00"
click at [856, 17] on span "Show Gross Profit" at bounding box center [846, 16] width 67 height 11
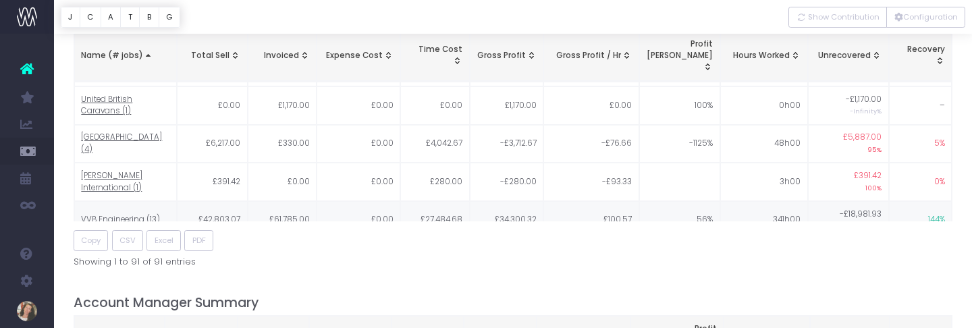
click at [508, 201] on td "£34,300.32" at bounding box center [507, 220] width 74 height 38
copy td "34,300.32"
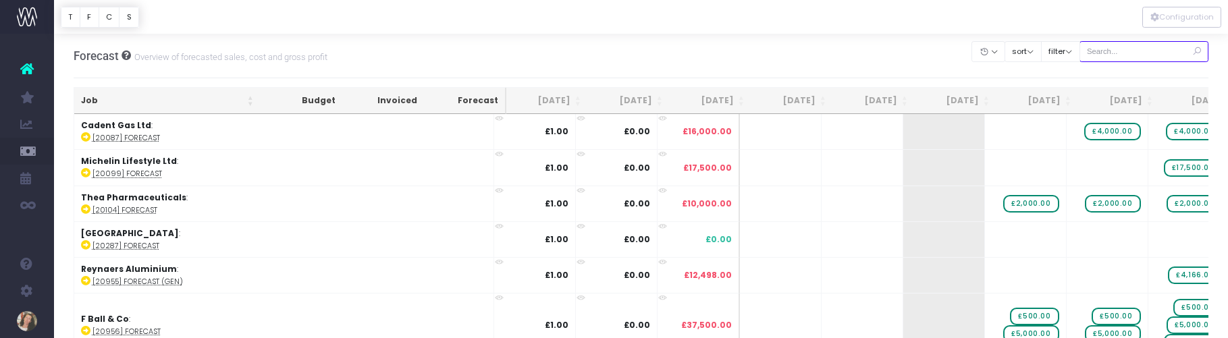
click at [1136, 52] on input "text" at bounding box center [1144, 51] width 130 height 21
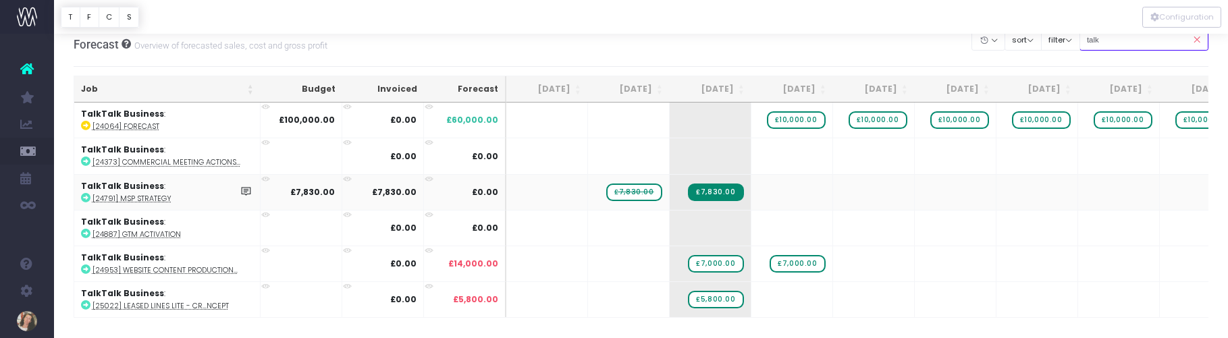
scroll to position [11, 0]
drag, startPoint x: 1119, startPoint y: 37, endPoint x: 1100, endPoint y: 38, distance: 19.6
click at [1100, 38] on input "talk" at bounding box center [1144, 40] width 130 height 21
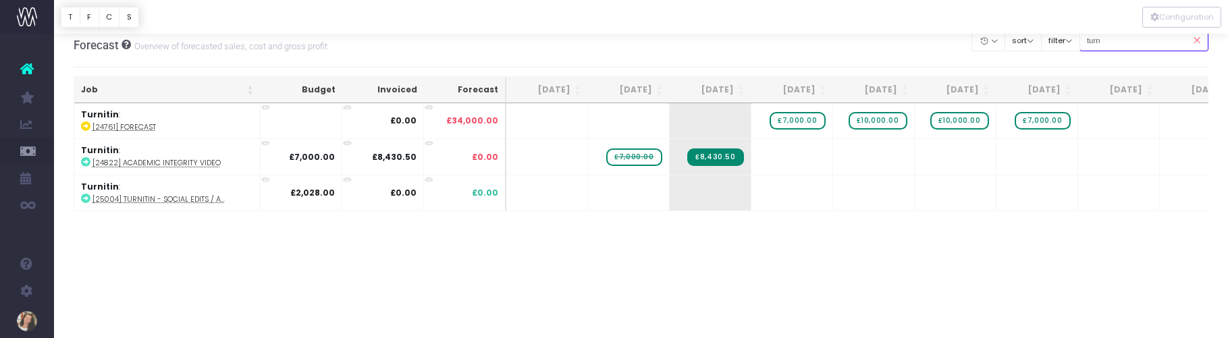
drag, startPoint x: 1128, startPoint y: 44, endPoint x: 1098, endPoint y: 43, distance: 30.4
click at [1098, 43] on input "turn" at bounding box center [1144, 40] width 130 height 21
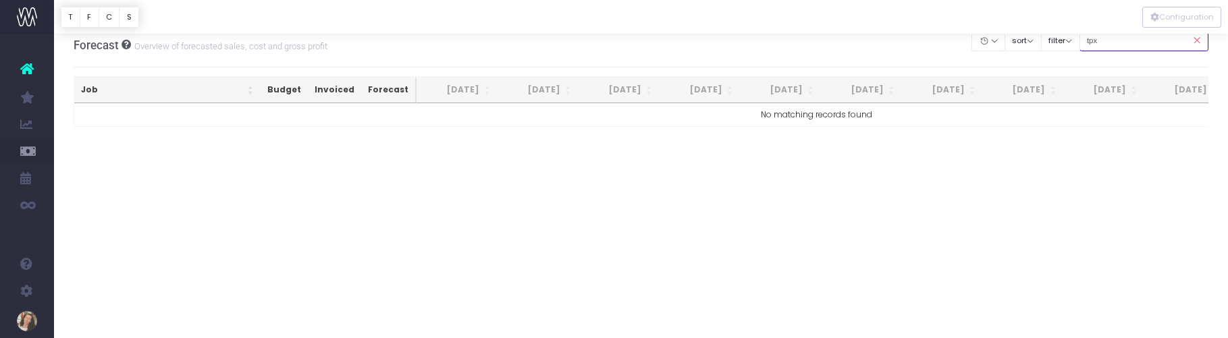
drag, startPoint x: 1150, startPoint y: 38, endPoint x: 1104, endPoint y: 40, distance: 45.3
click at [1104, 40] on input "tpx" at bounding box center [1144, 40] width 130 height 21
type input "t"
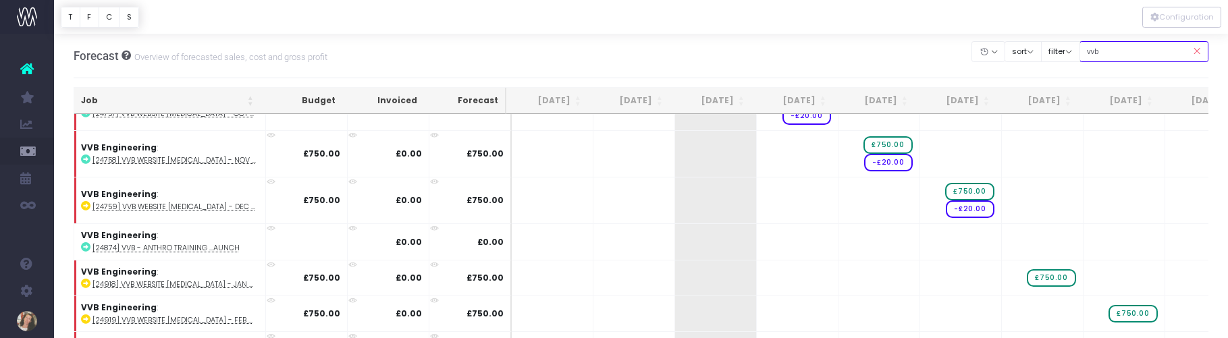
scroll to position [0, 0]
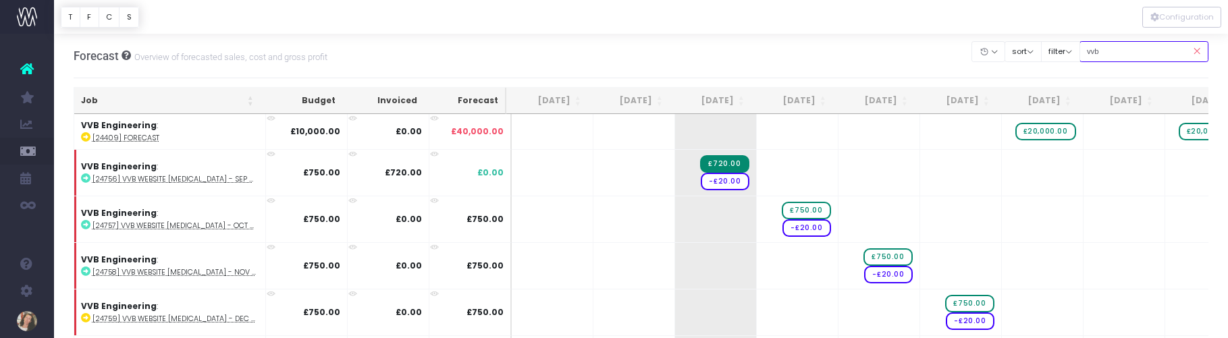
type input "vvb"
